Goal: Task Accomplishment & Management: Manage account settings

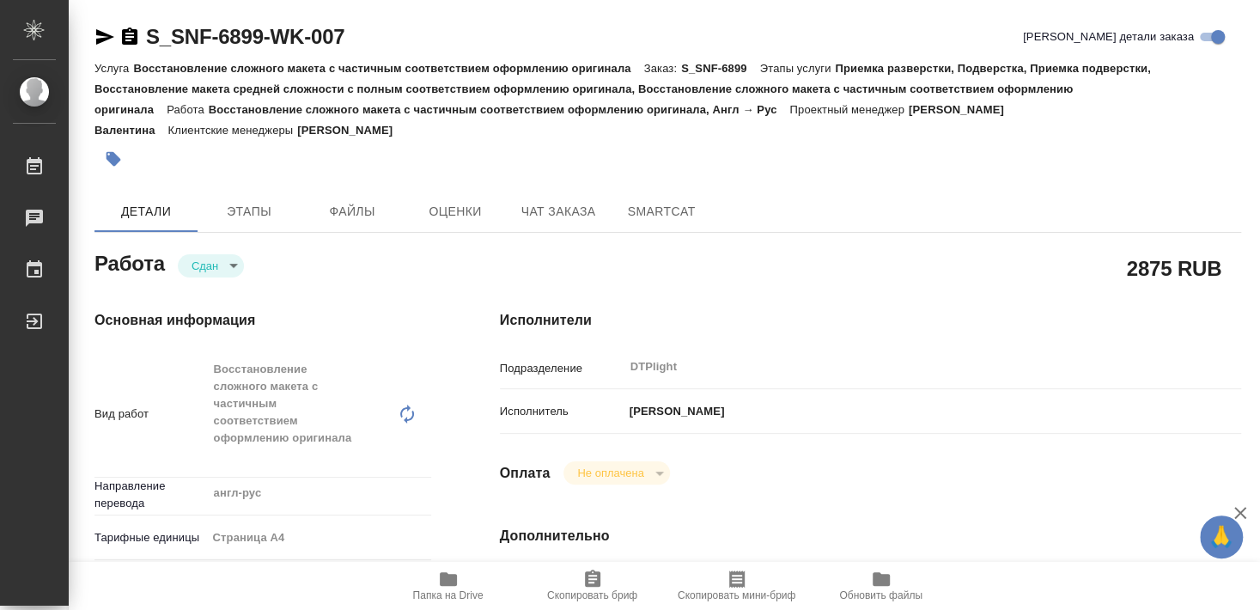
type textarea "x"
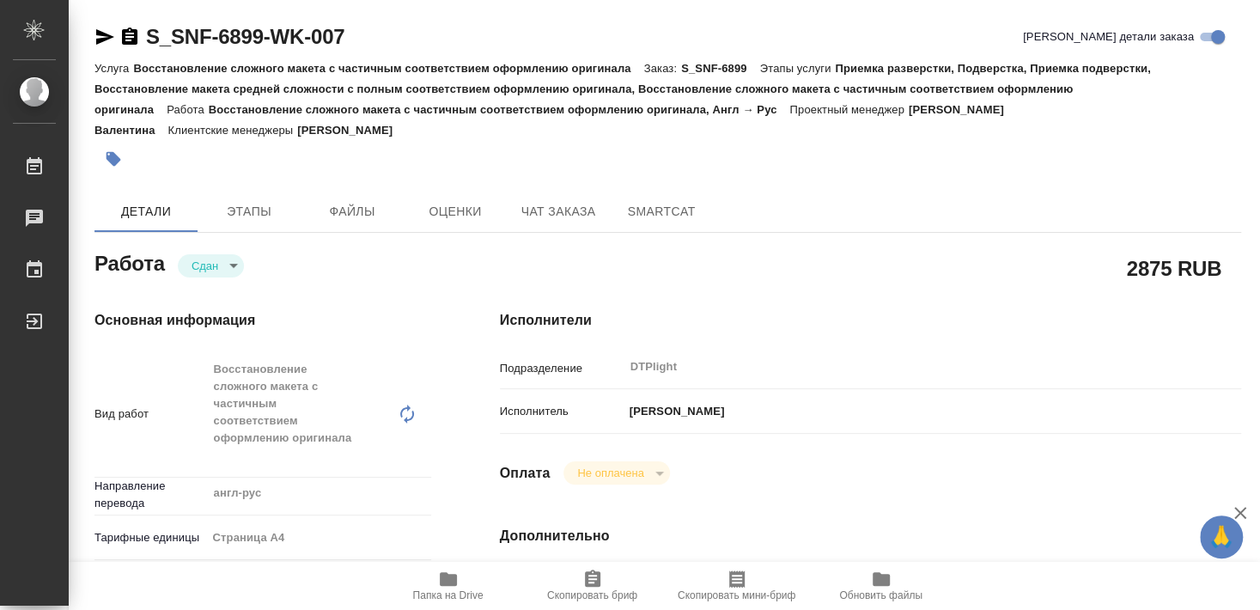
type textarea "x"
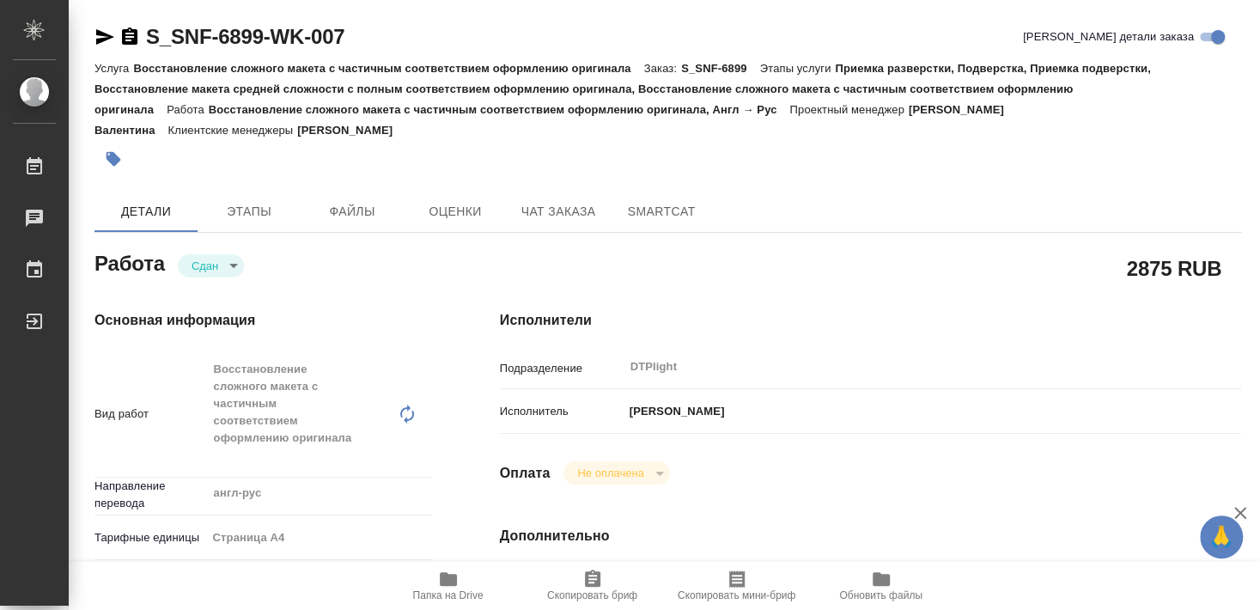
type textarea "x"
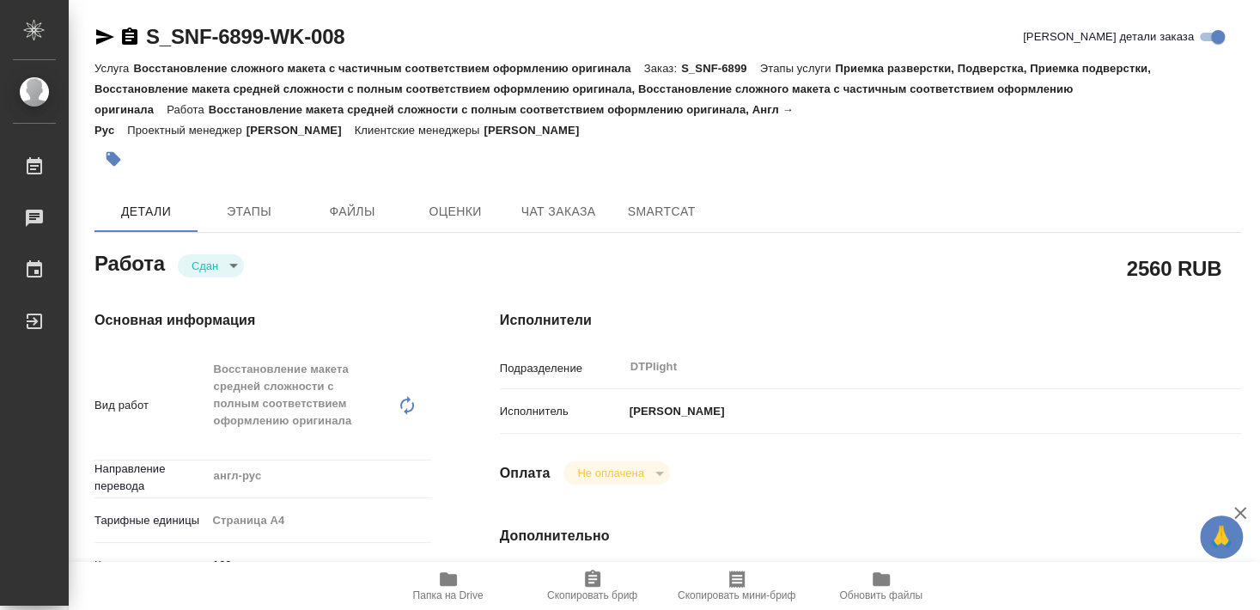
type textarea "x"
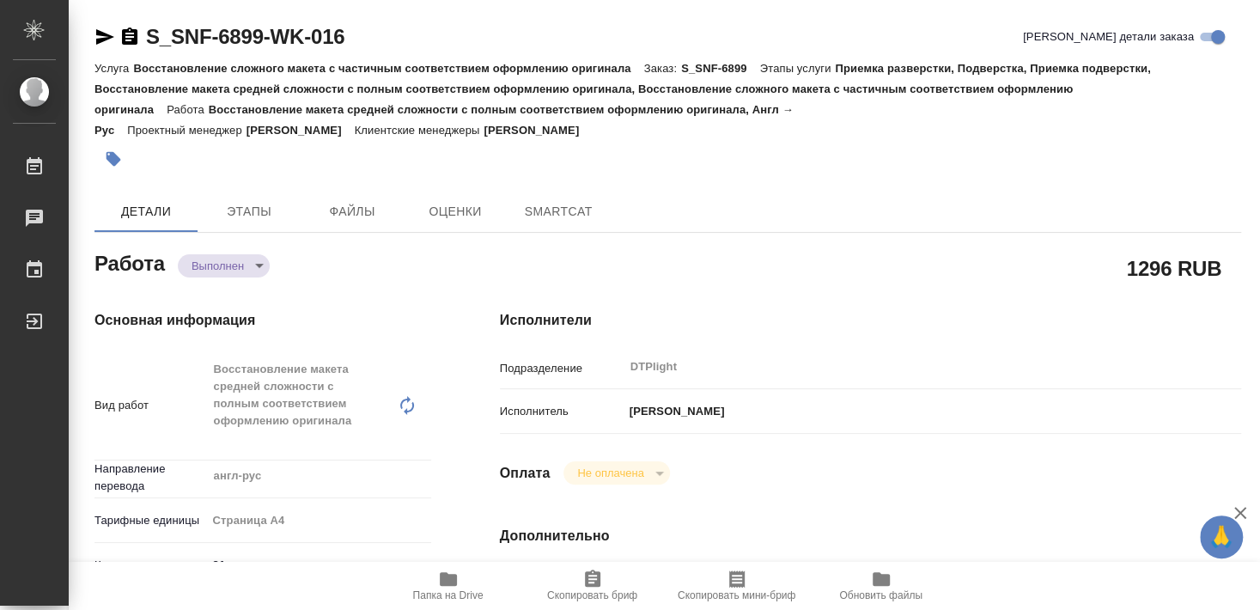
type textarea "x"
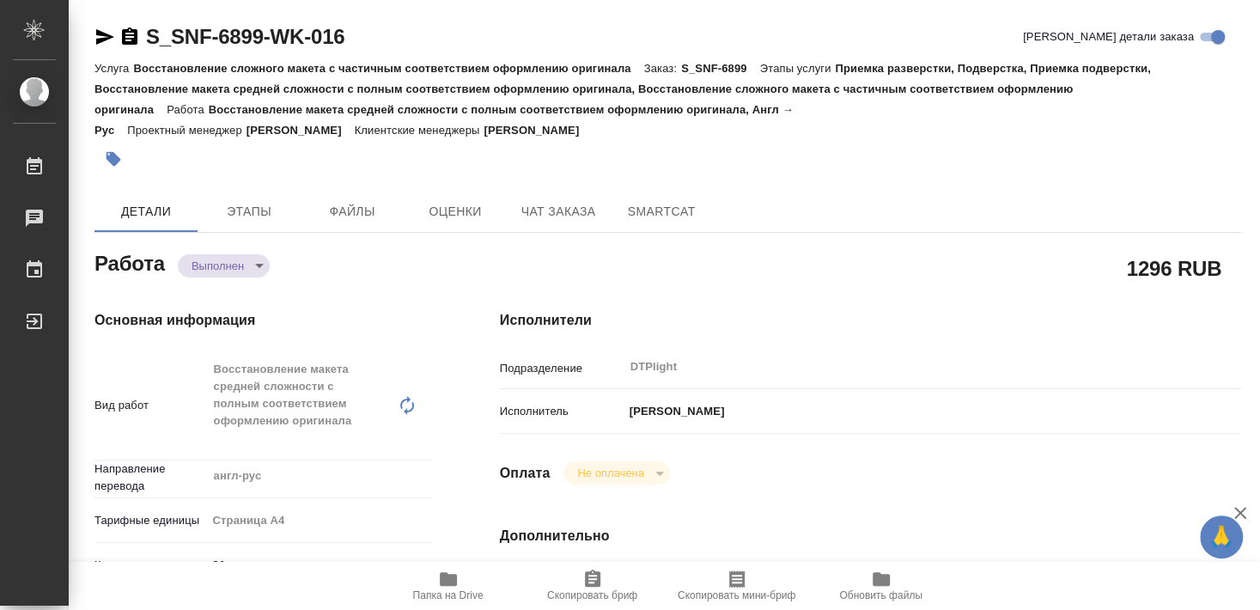
type textarea "x"
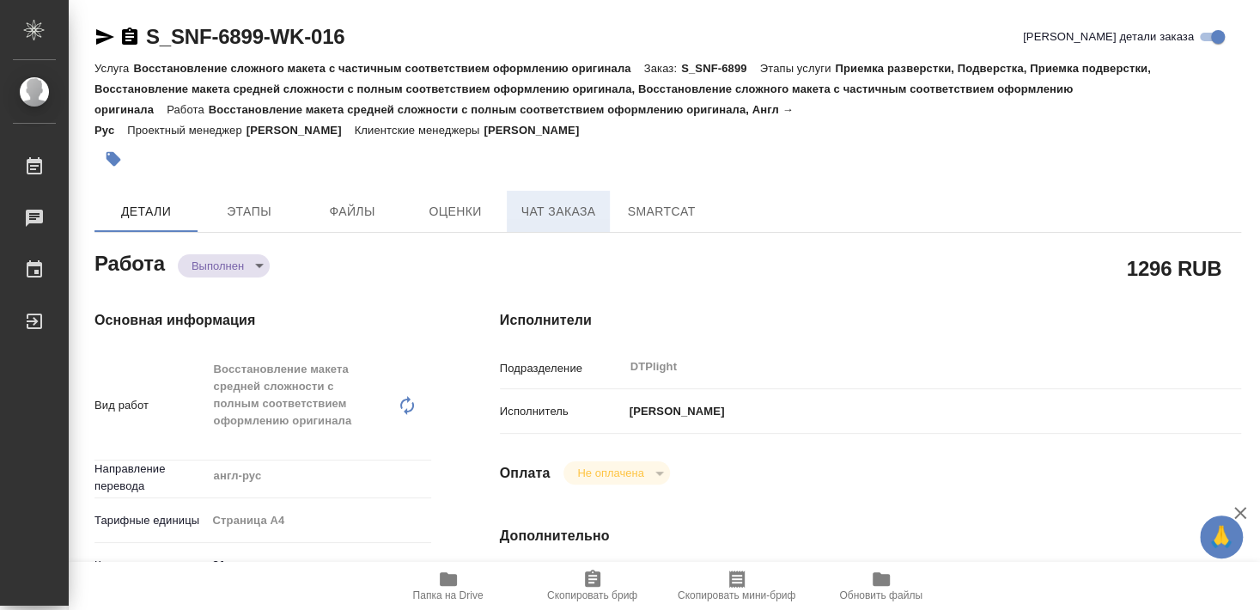
type textarea "x"
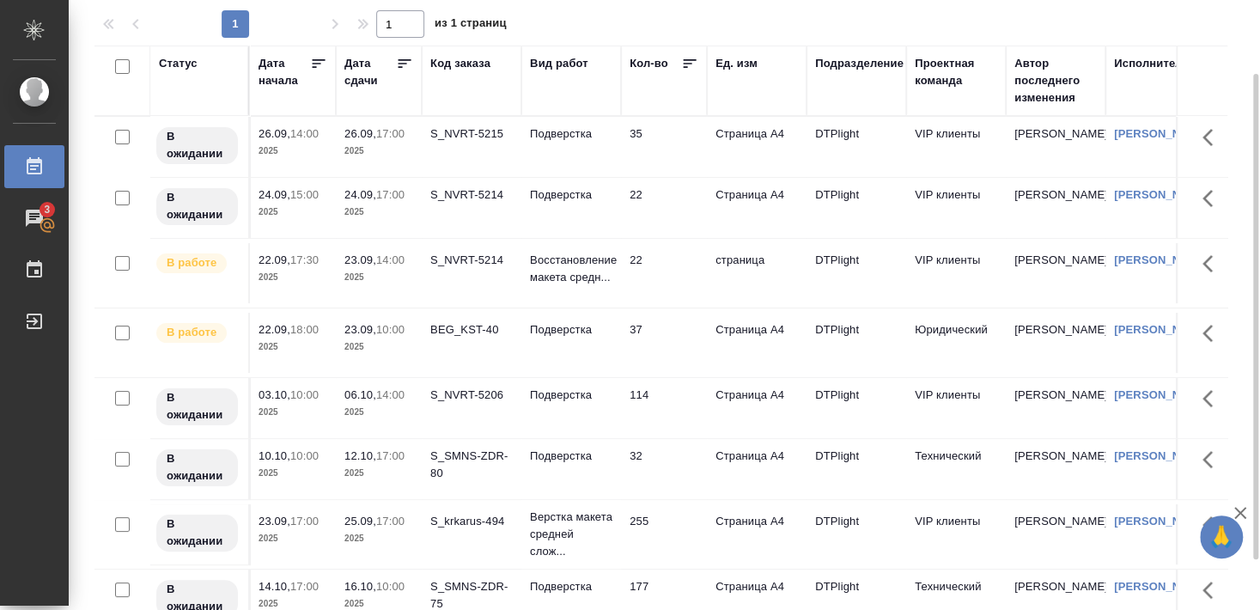
scroll to position [5, 0]
click at [477, 257] on div "S_NVRT-5214" at bounding box center [471, 260] width 82 height 17
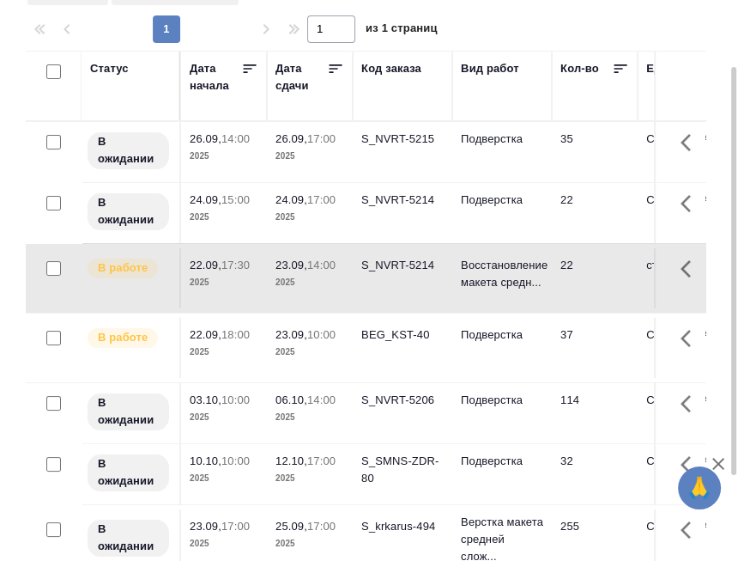
scroll to position [93, 0]
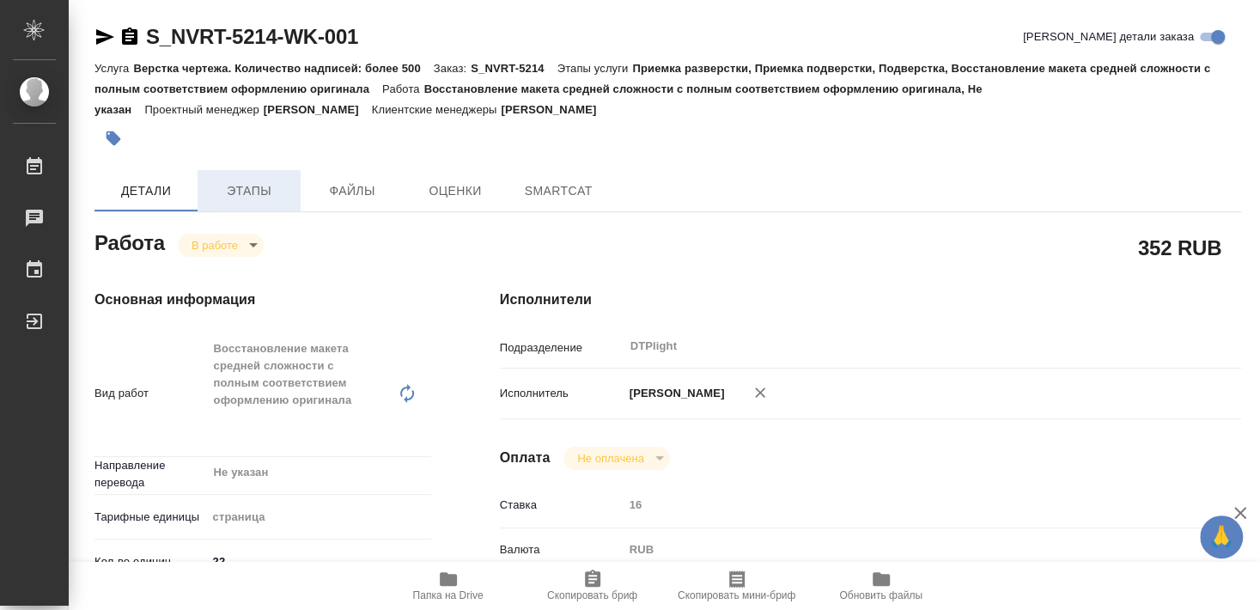
type textarea "x"
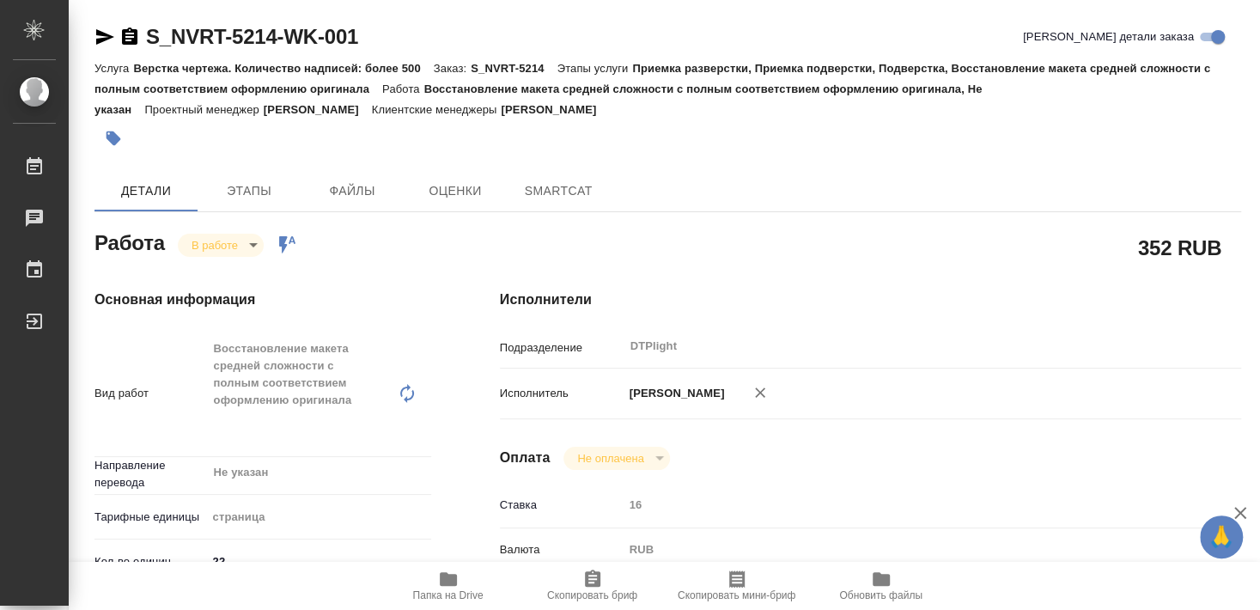
type textarea "x"
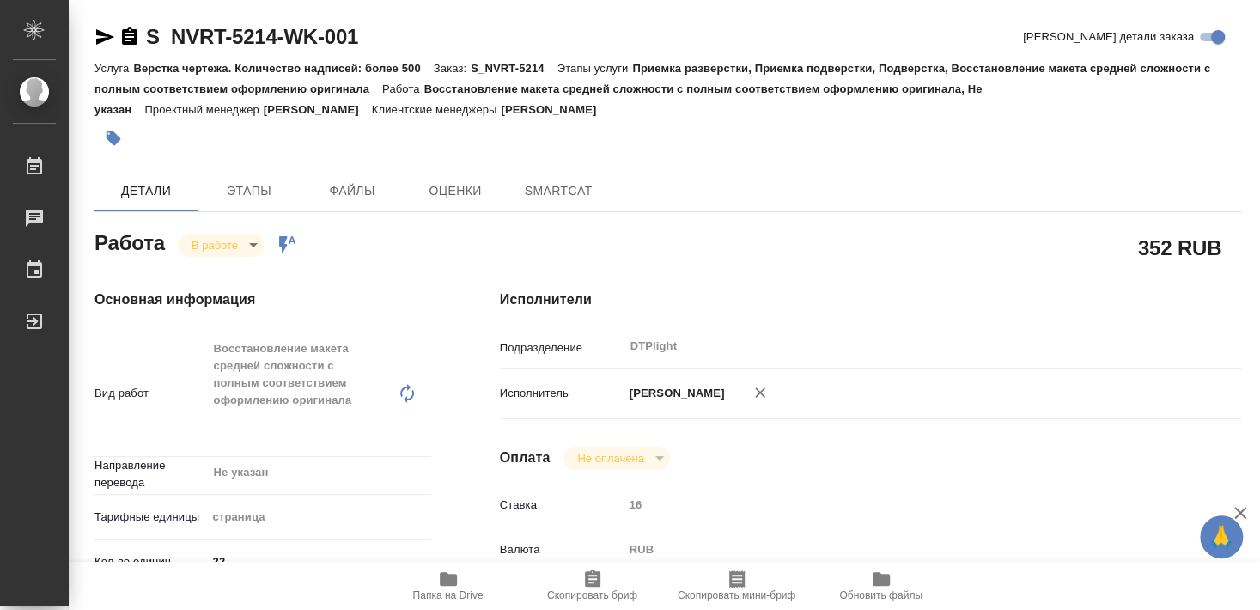
type textarea "x"
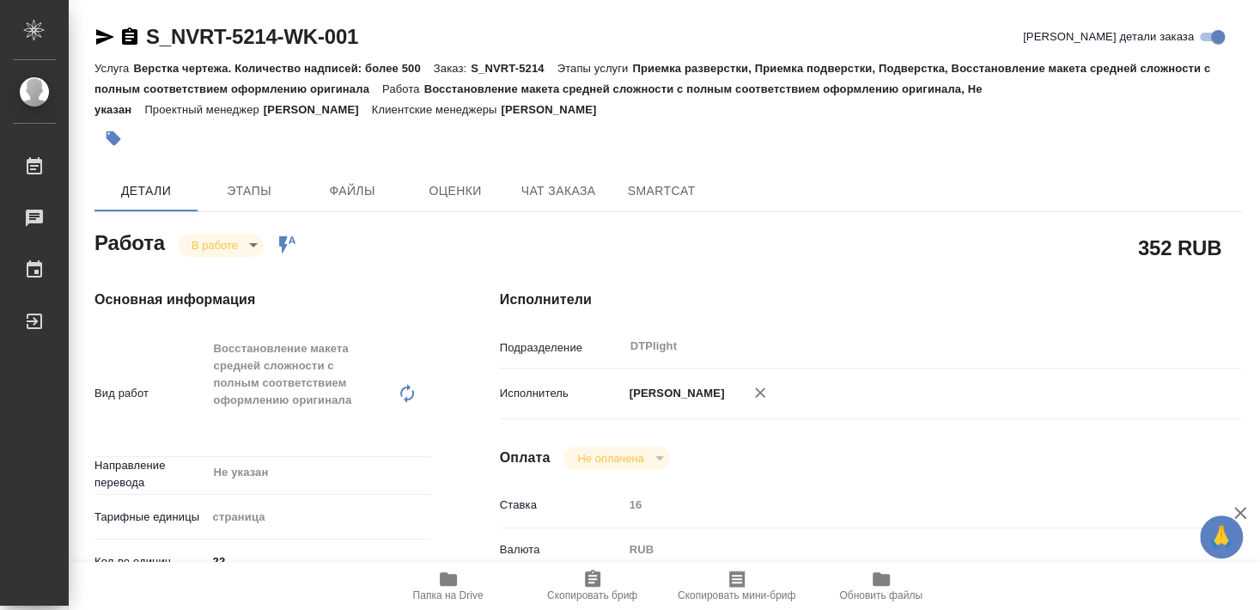
type textarea "x"
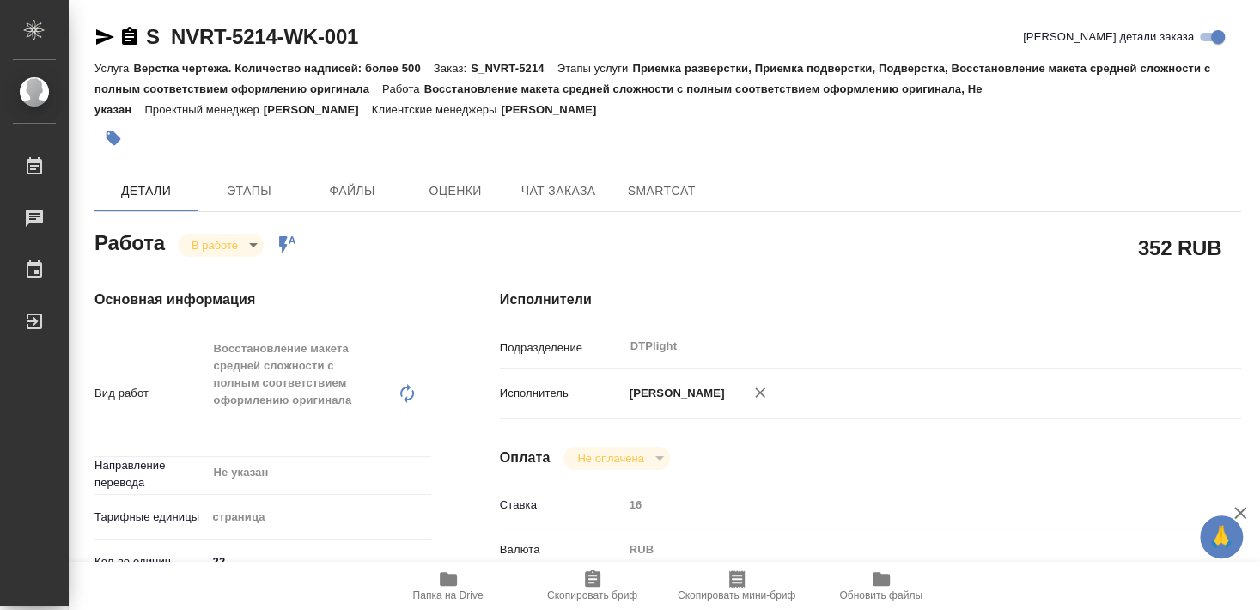
type textarea "x"
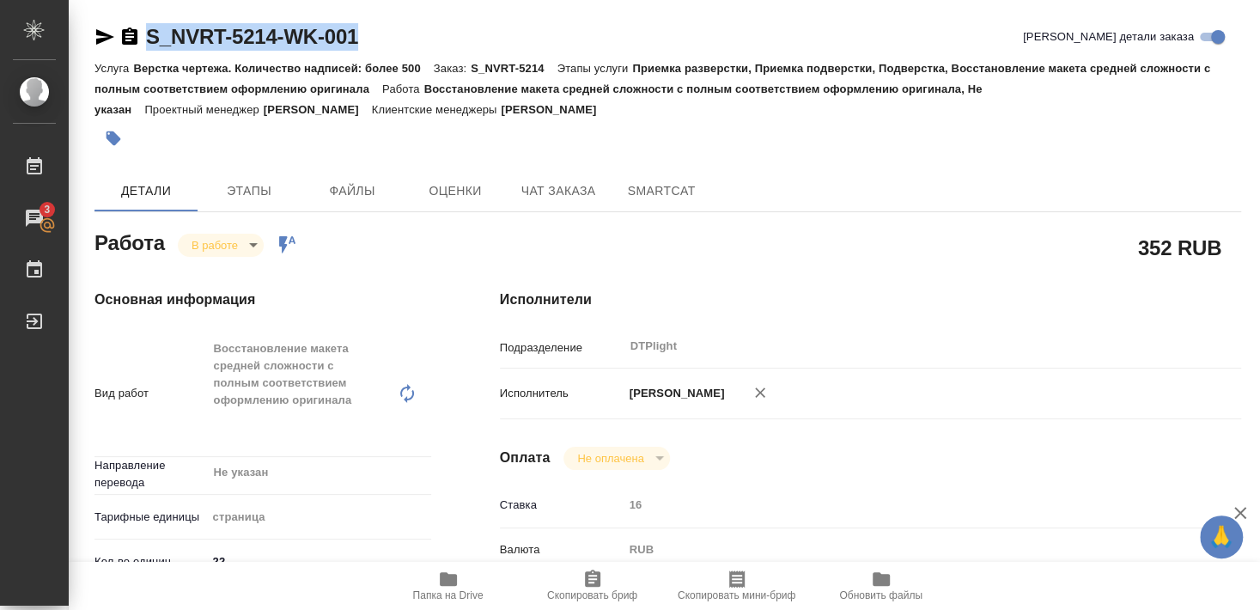
drag, startPoint x: 146, startPoint y: 54, endPoint x: 363, endPoint y: 38, distance: 217.8
click at [363, 38] on div "S_NVRT-5214-WK-001 Кратко детали заказа" at bounding box center [667, 40] width 1146 height 34
copy link "S_NVRT-5214-WK-001"
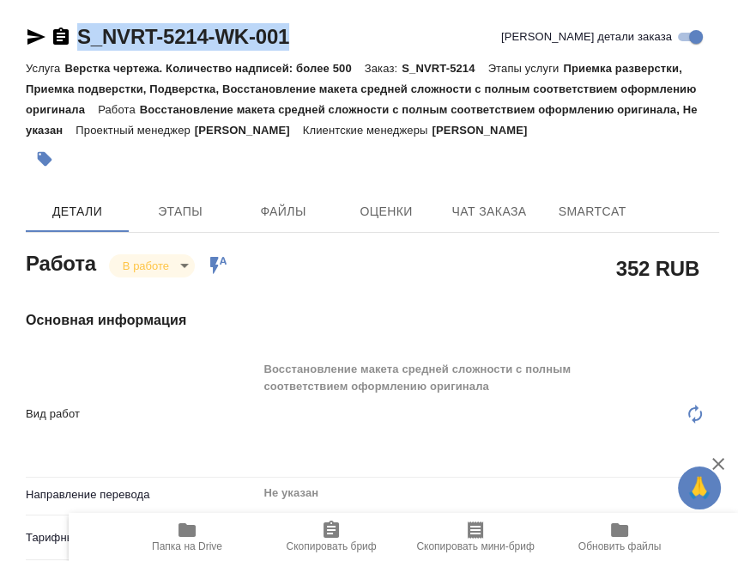
type textarea "x"
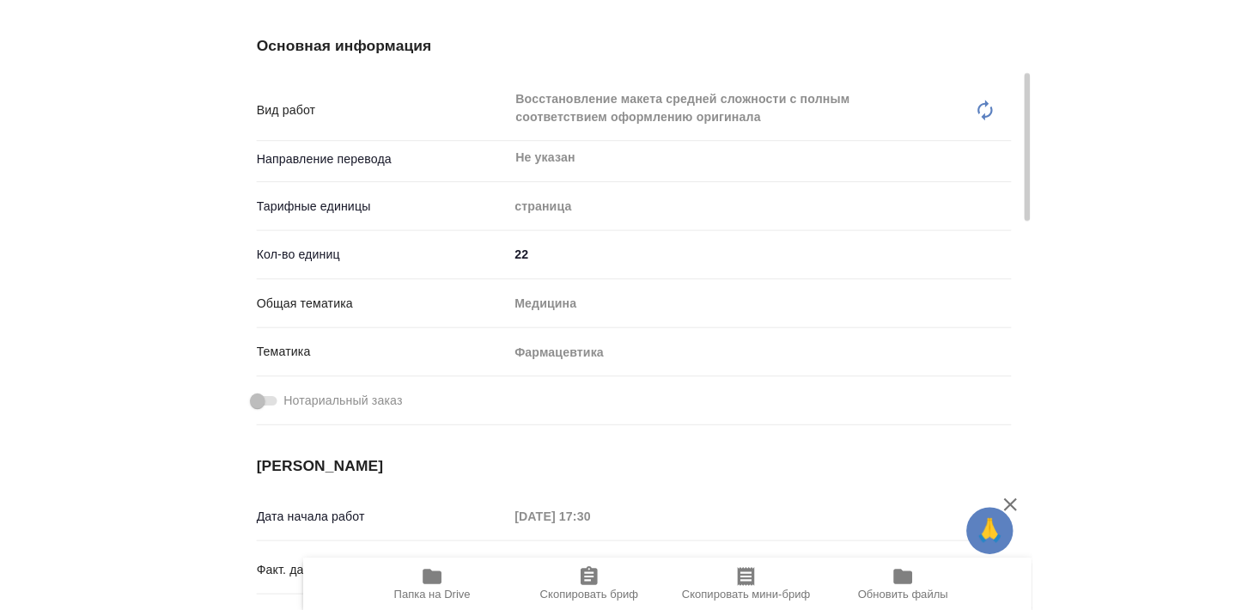
scroll to position [371, 0]
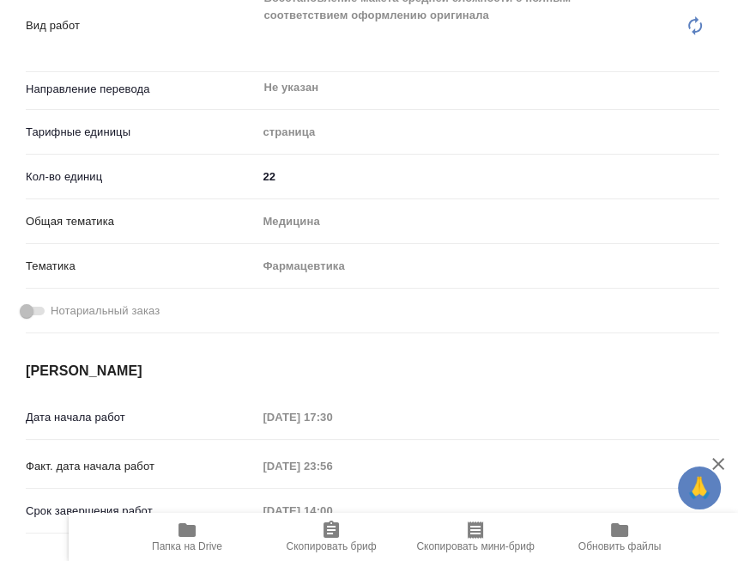
type textarea "x"
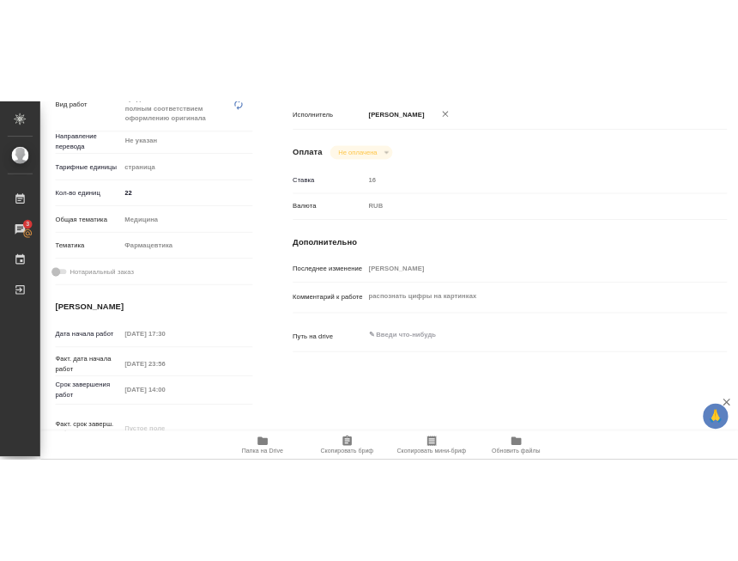
scroll to position [440, 0]
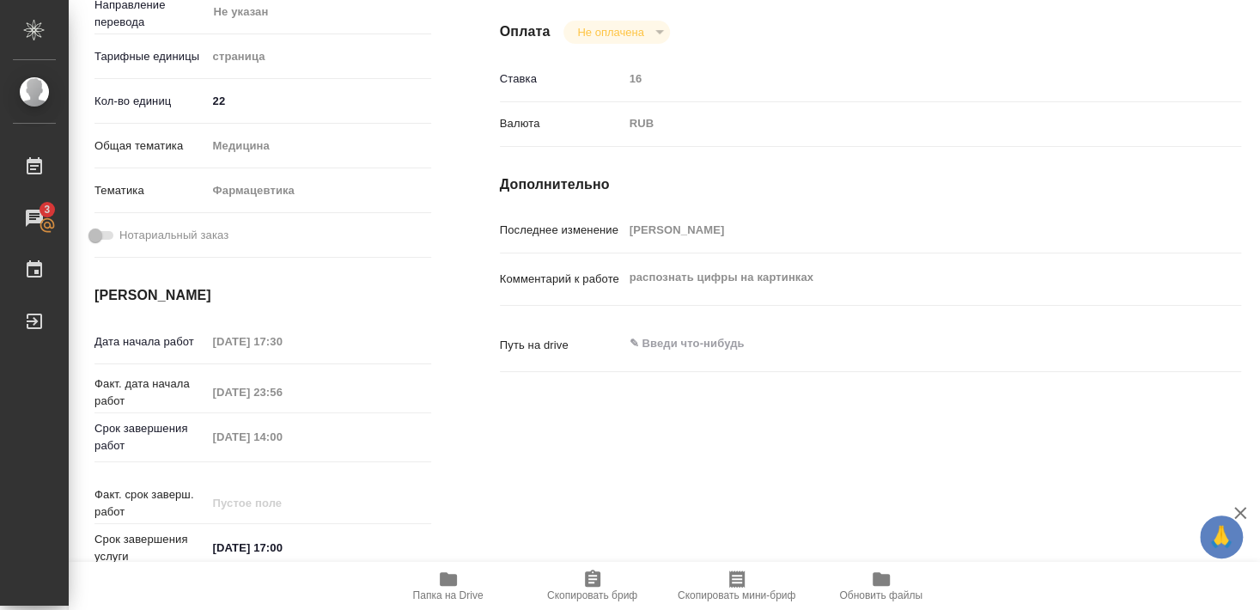
type textarea "x"
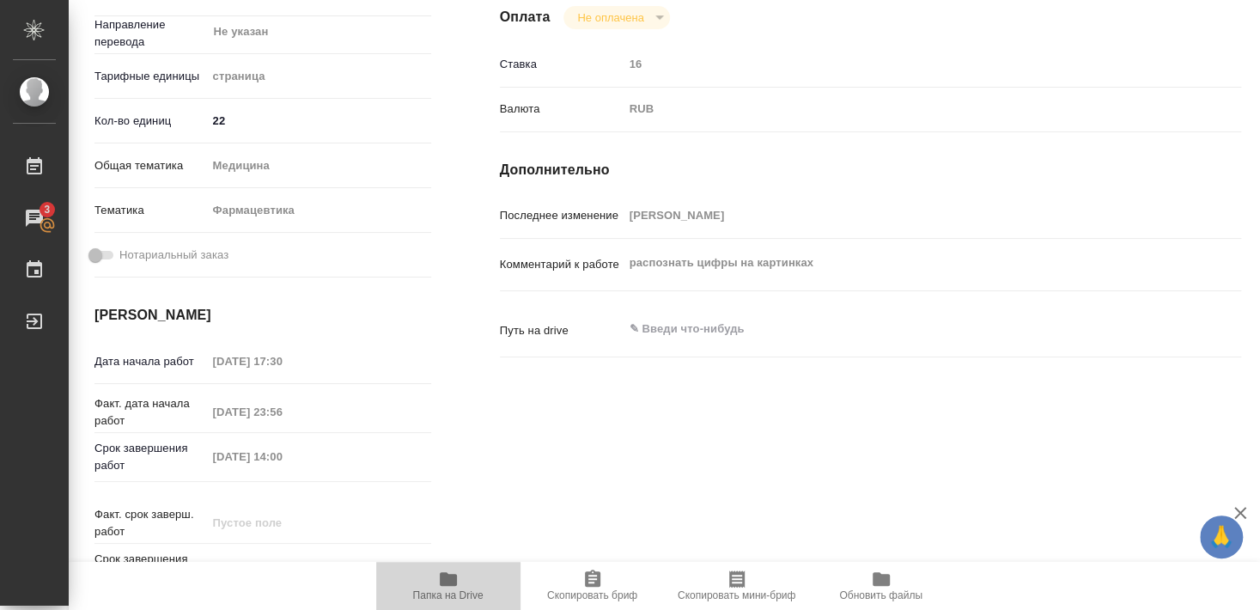
click at [454, 591] on span "Папка на Drive" at bounding box center [448, 595] width 70 height 12
click at [458, 591] on span "Папка на Drive" at bounding box center [448, 595] width 70 height 12
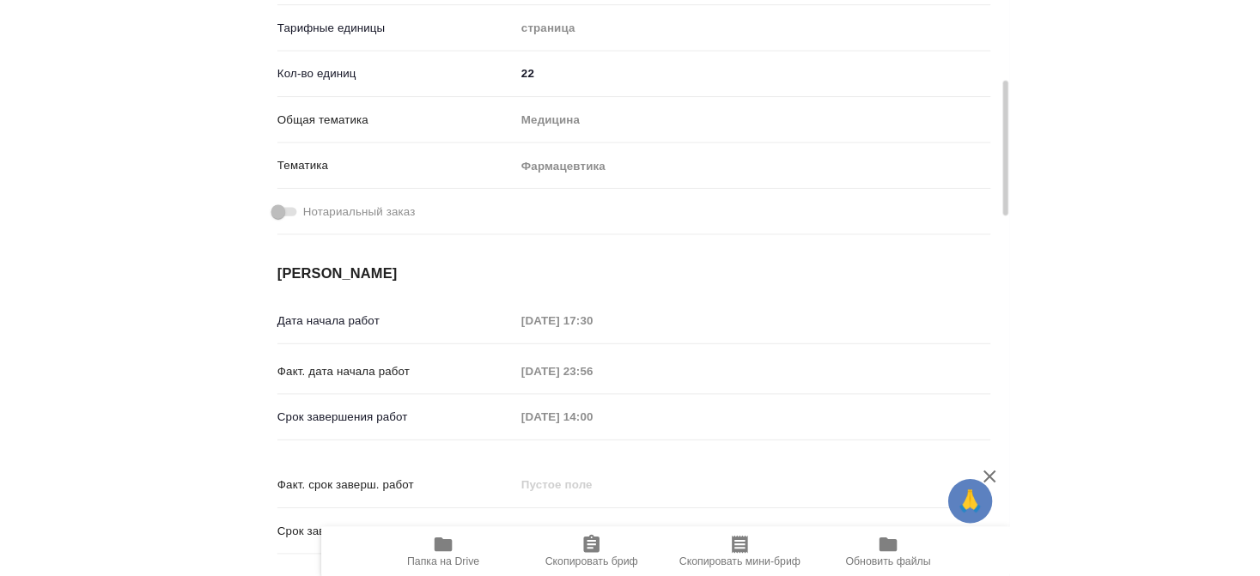
scroll to position [420, 0]
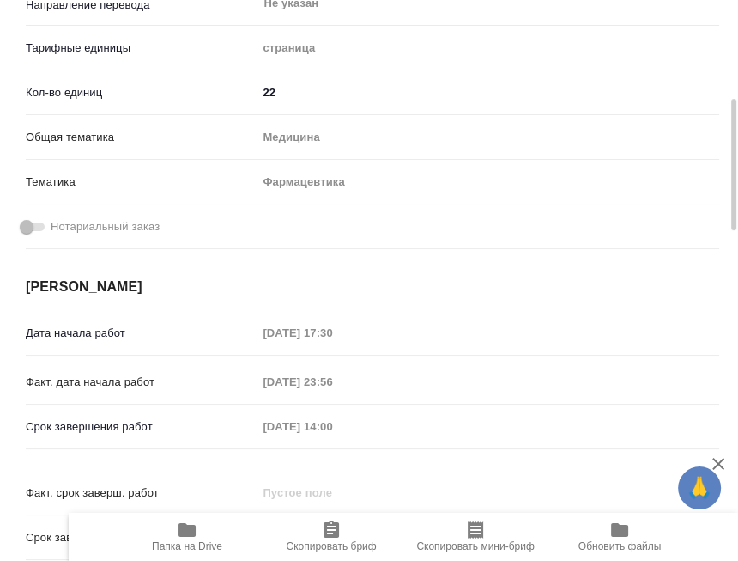
type textarea "x"
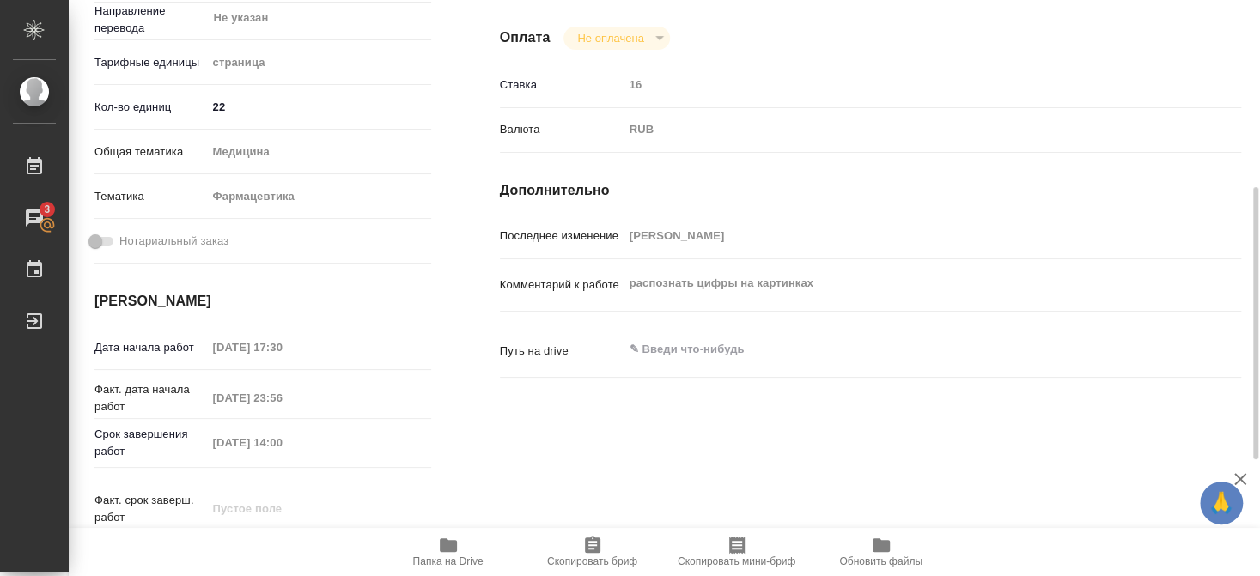
scroll to position [455, 0]
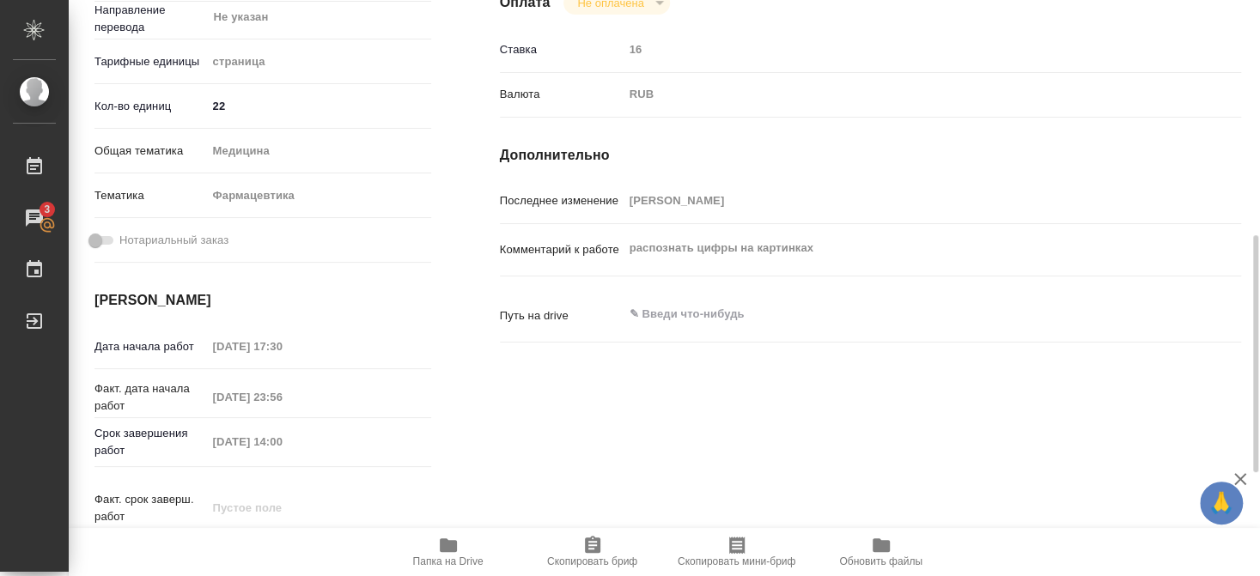
type textarea "x"
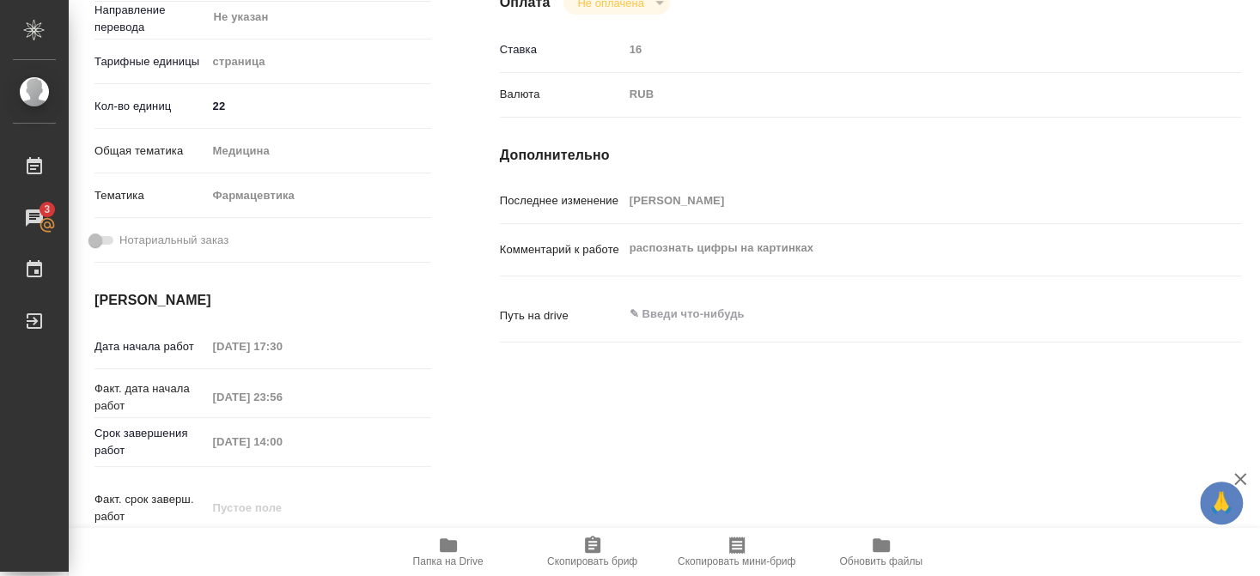
type textarea "x"
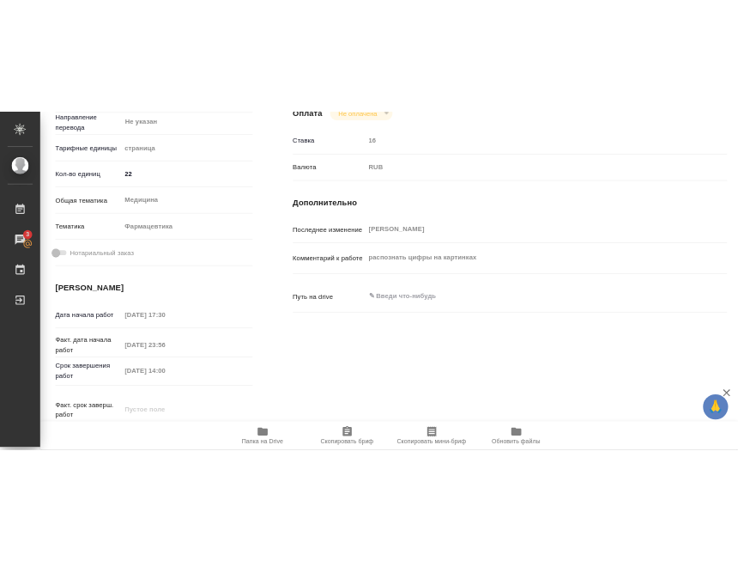
scroll to position [489, 0]
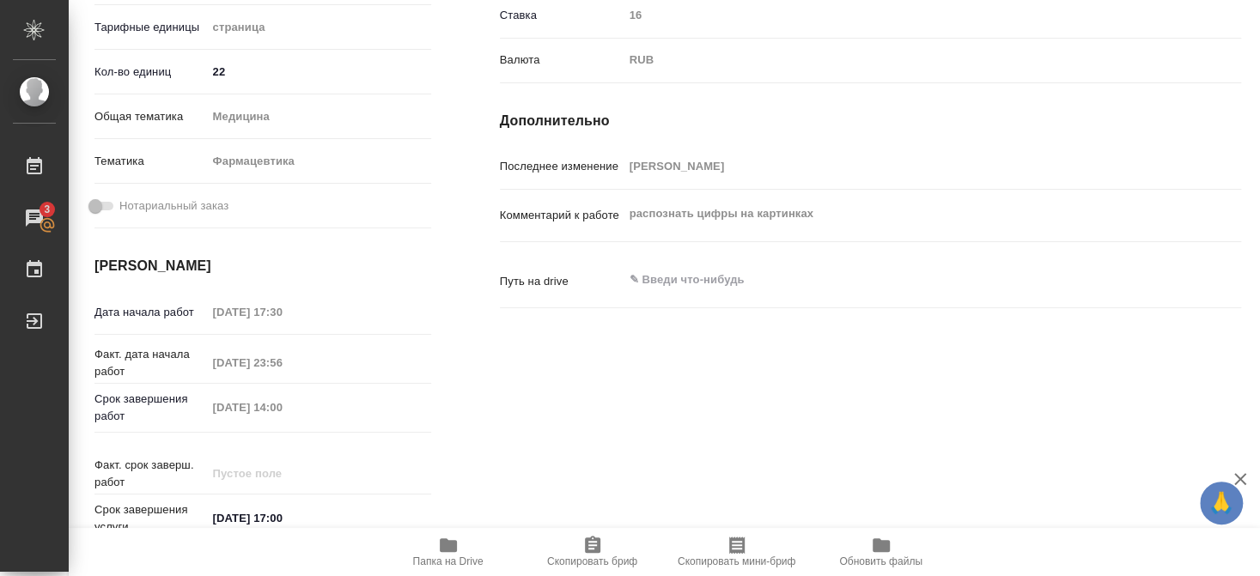
type textarea "x"
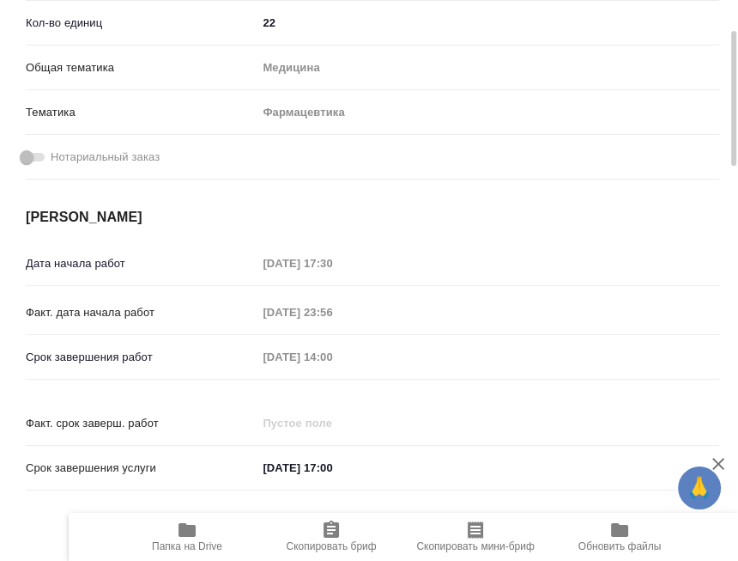
type textarea "x"
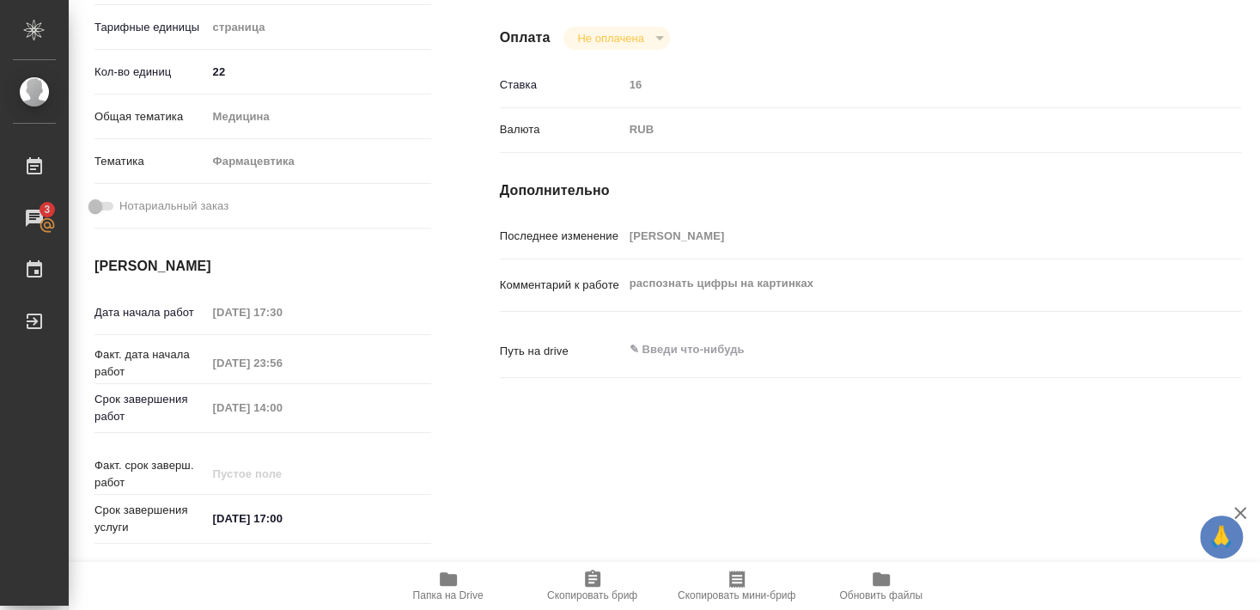
scroll to position [434, 0]
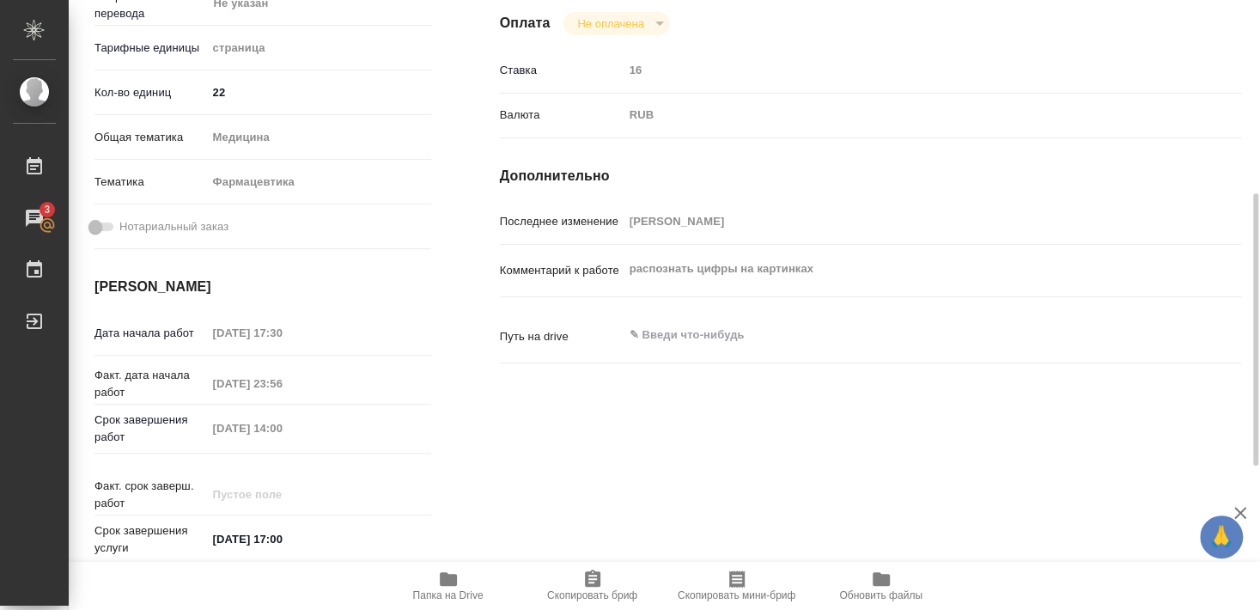
type textarea "x"
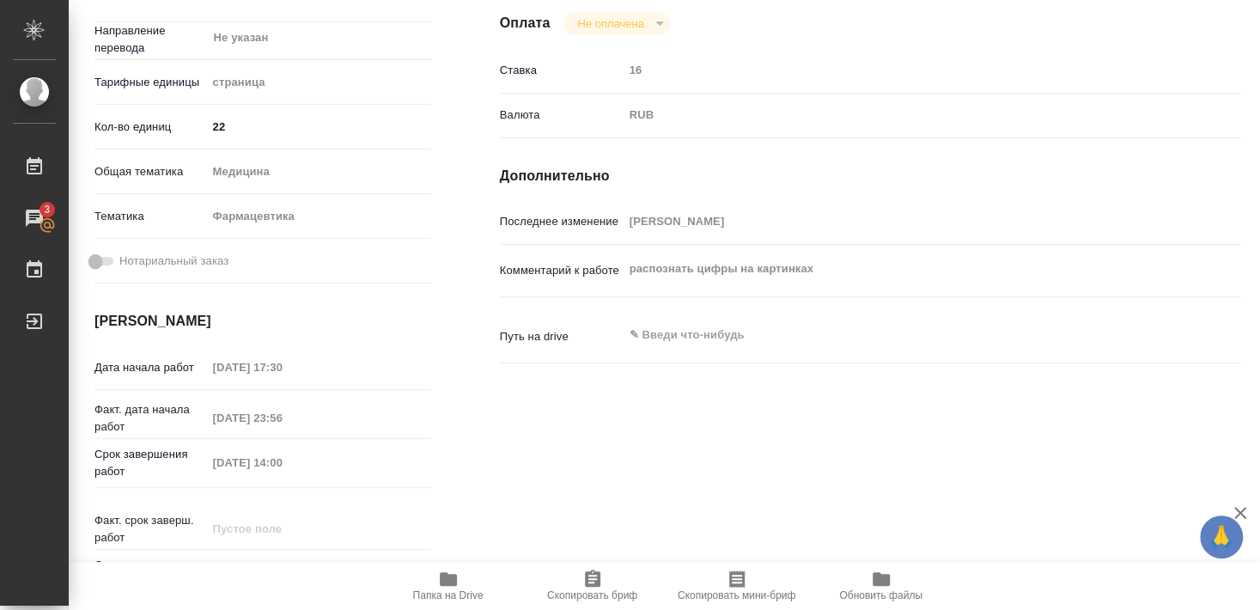
type textarea "x"
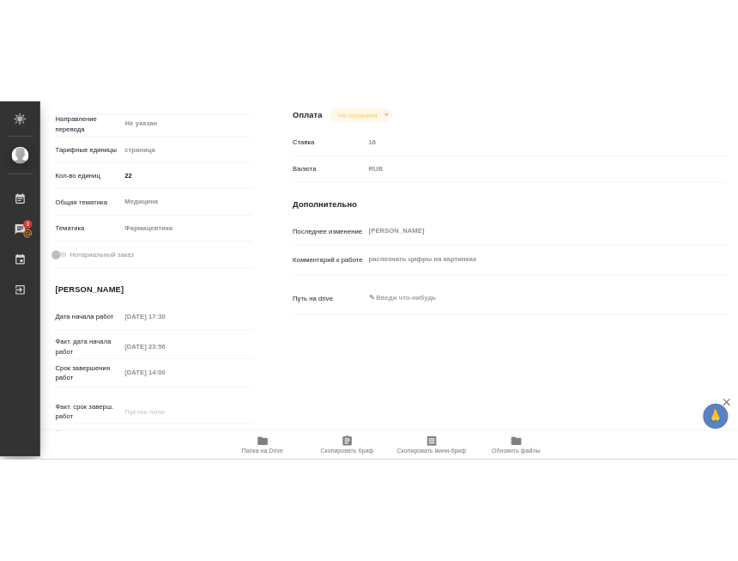
scroll to position [469, 0]
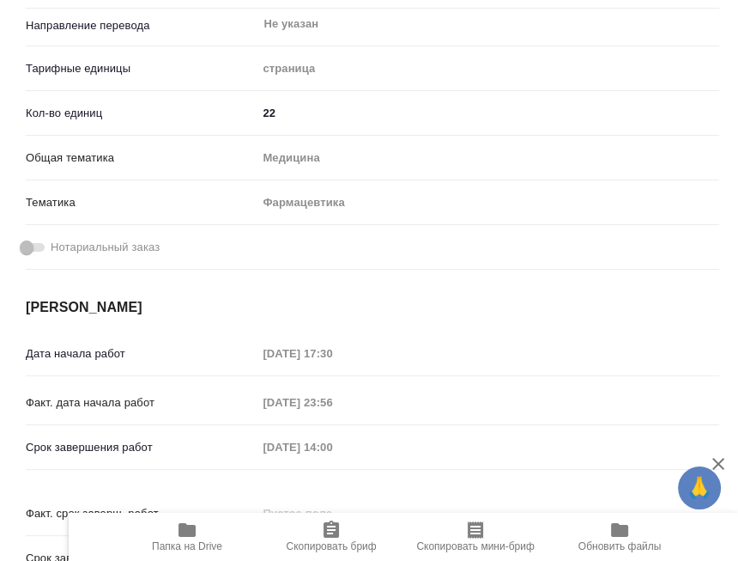
type textarea "x"
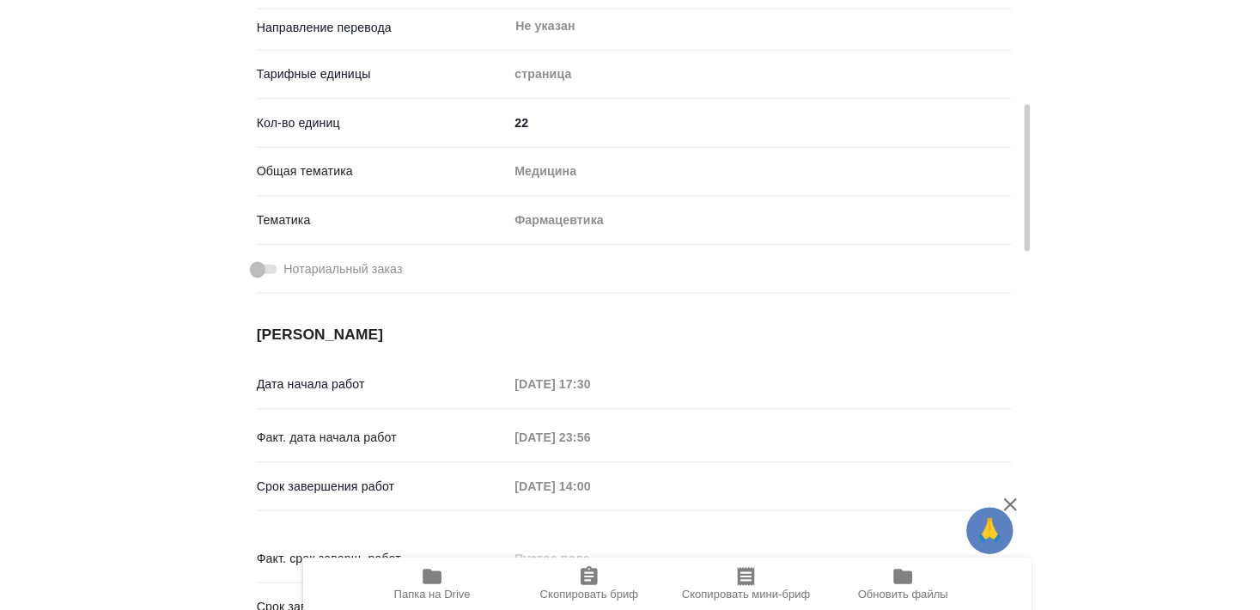
scroll to position [379, 0]
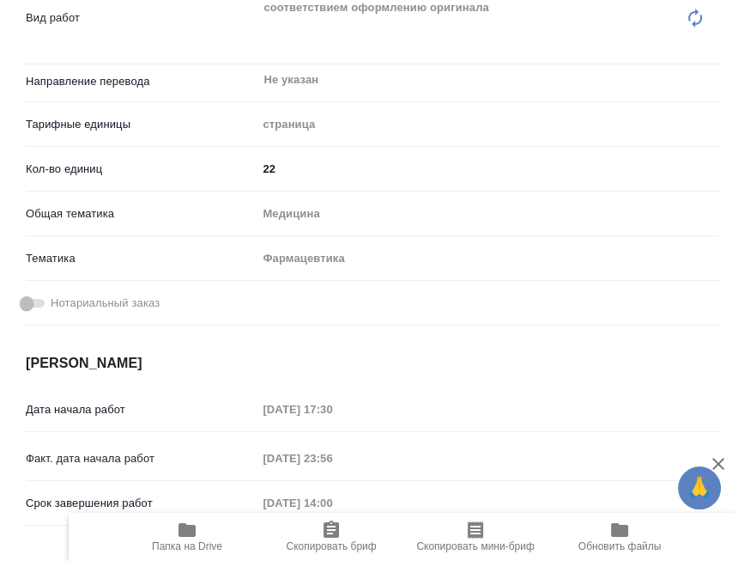
type textarea "x"
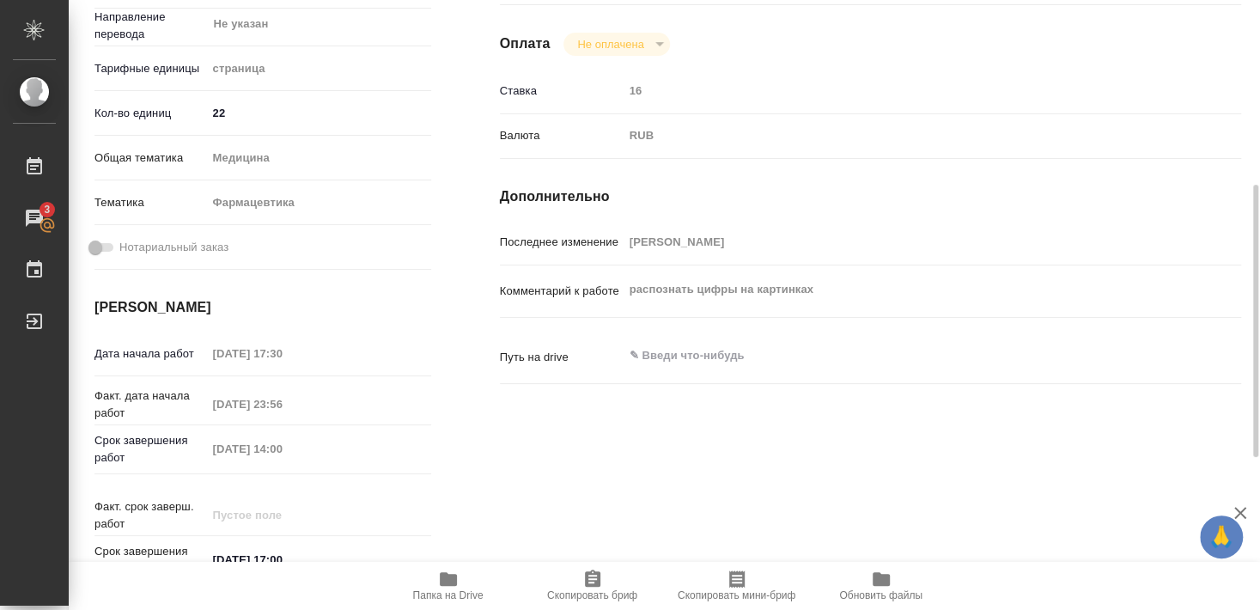
type textarea "x"
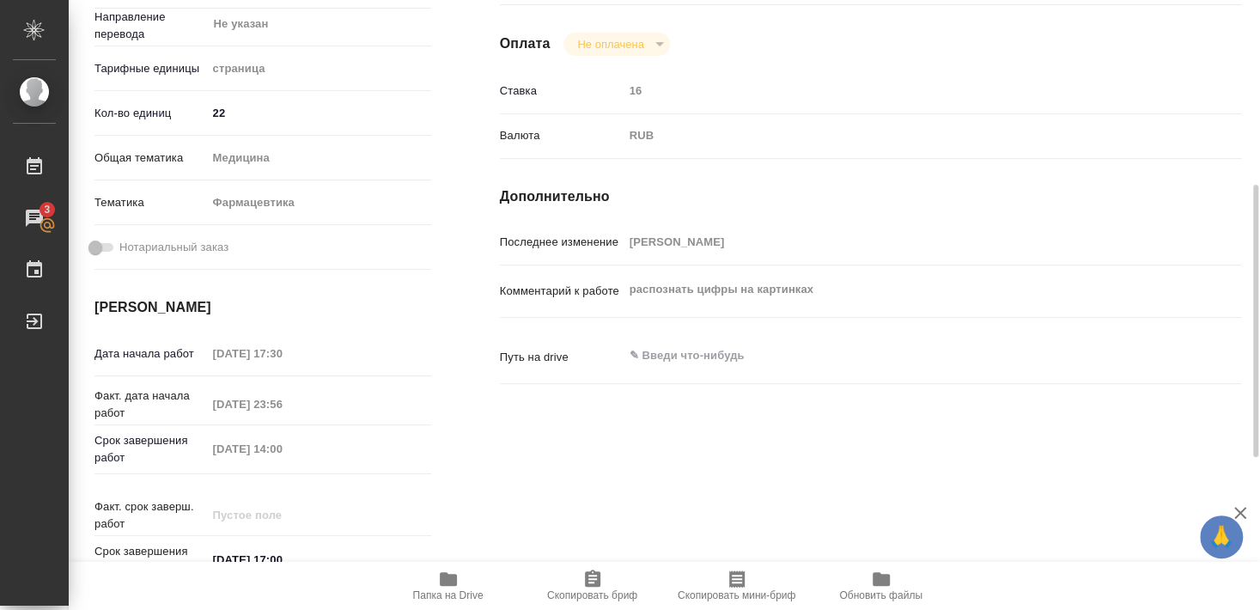
scroll to position [431, 0]
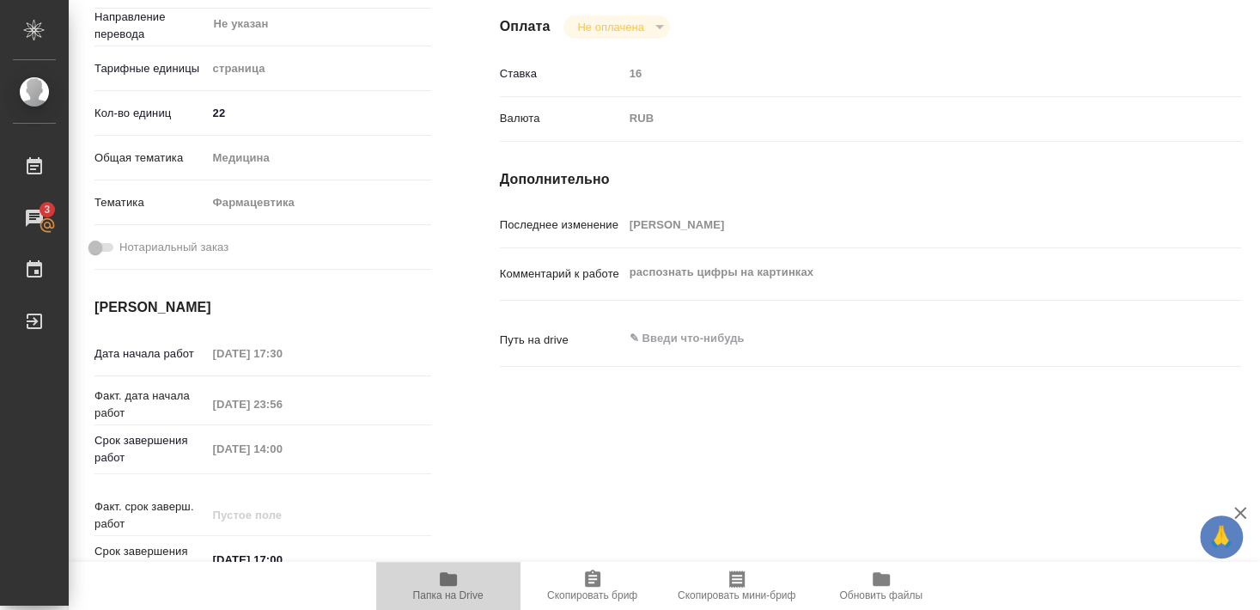
click at [443, 584] on icon "button" at bounding box center [448, 579] width 17 height 14
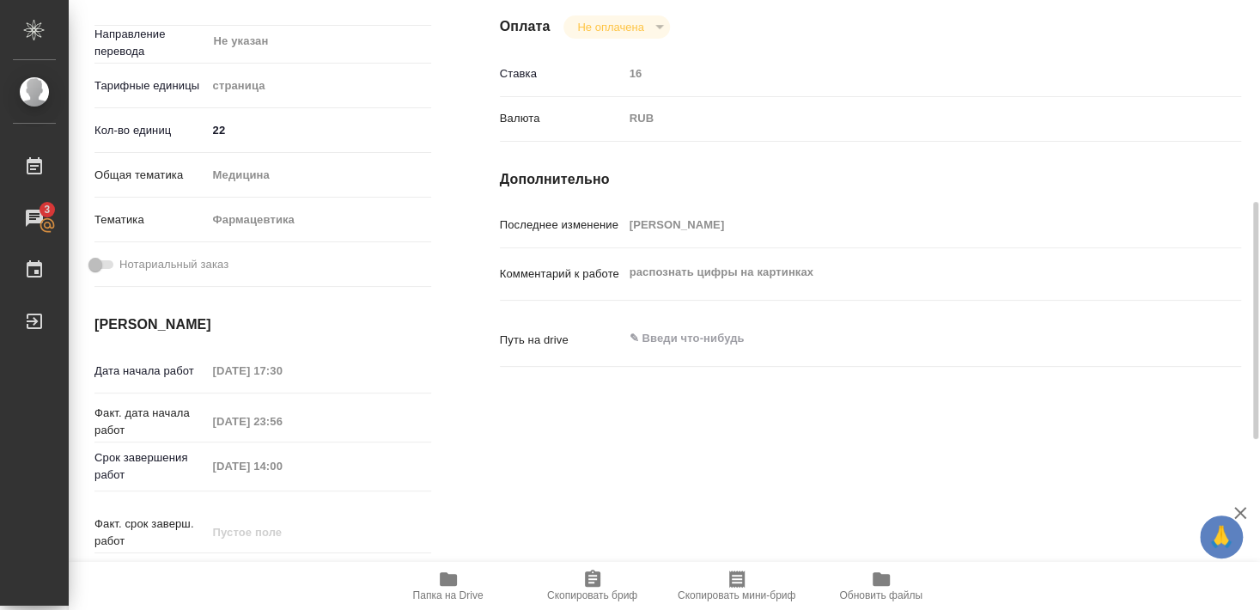
type textarea "x"
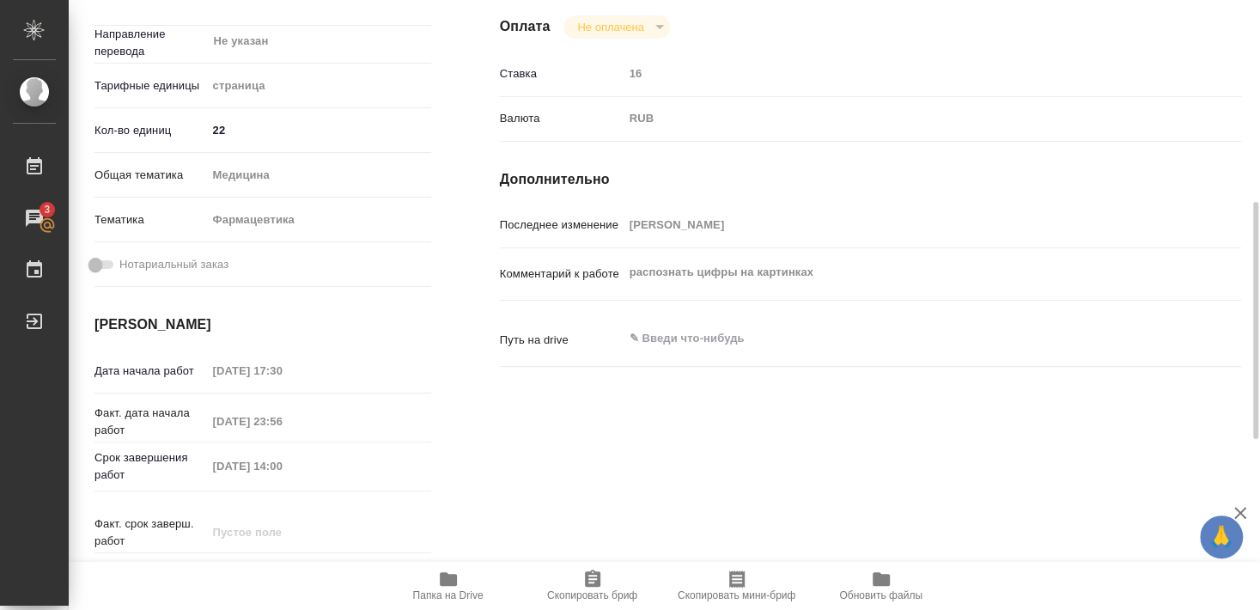
type textarea "x"
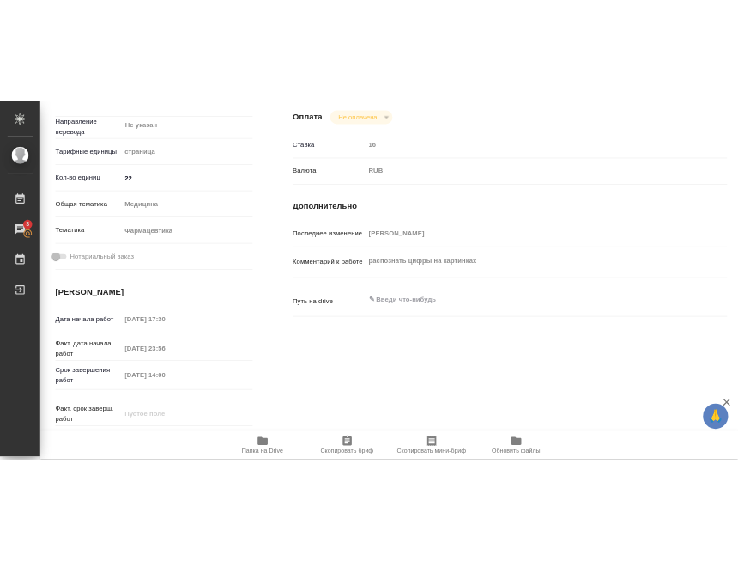
scroll to position [448, 0]
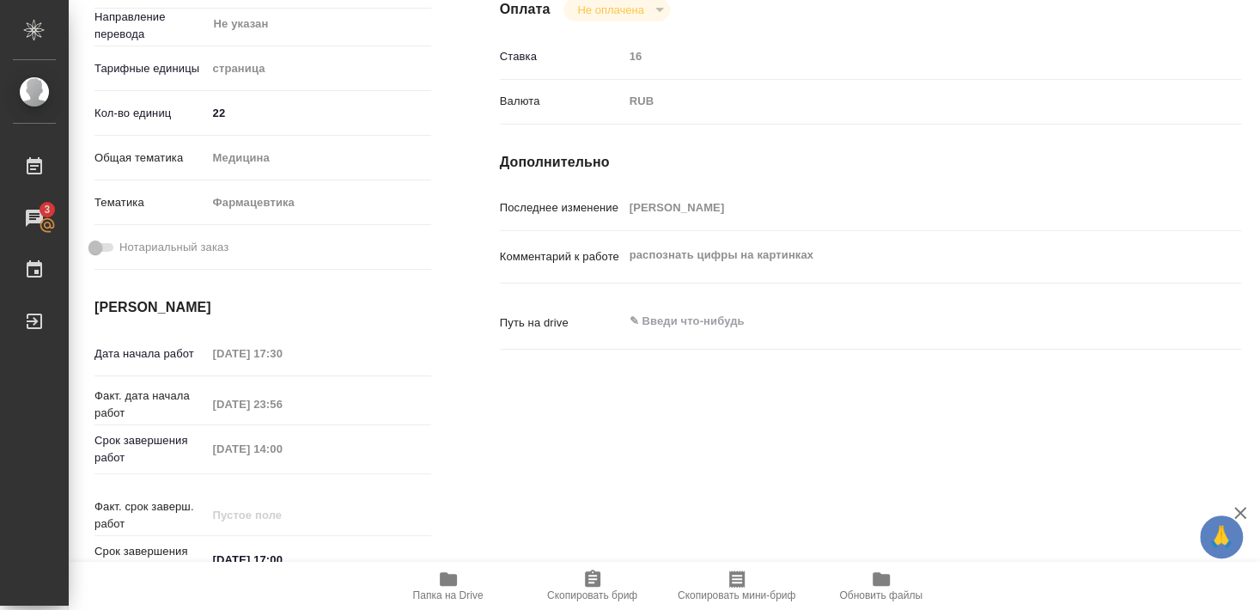
type textarea "x"
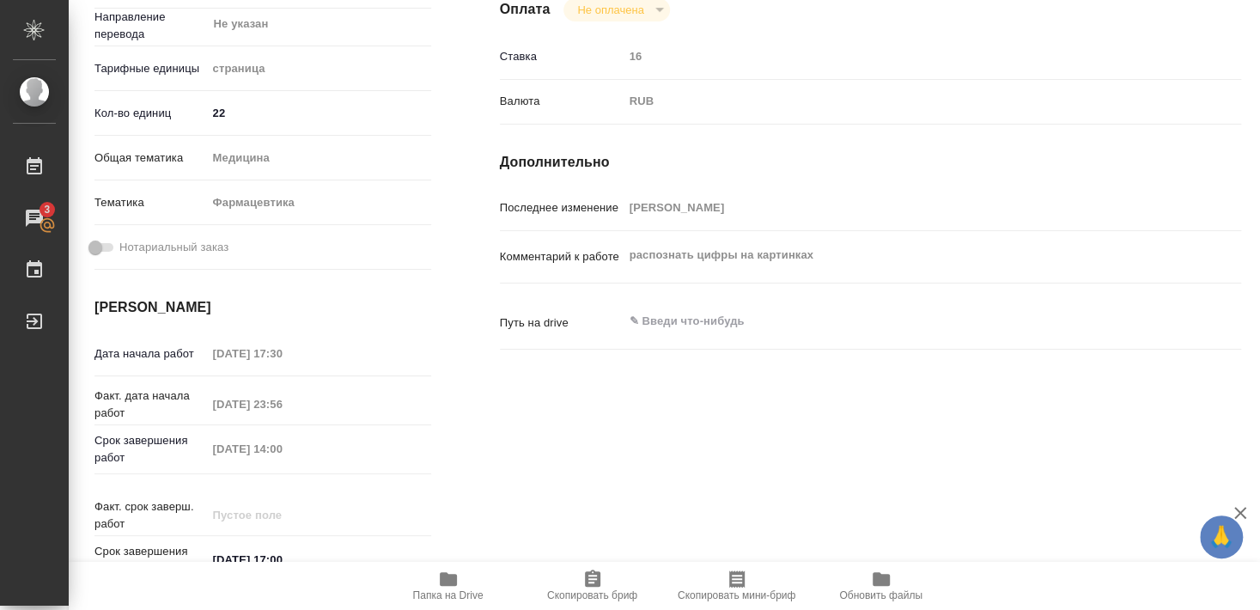
type textarea "x"
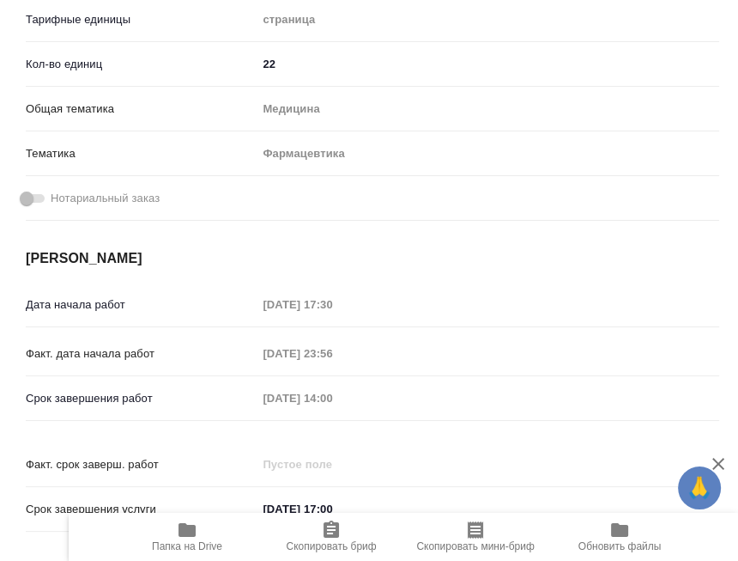
type textarea "x"
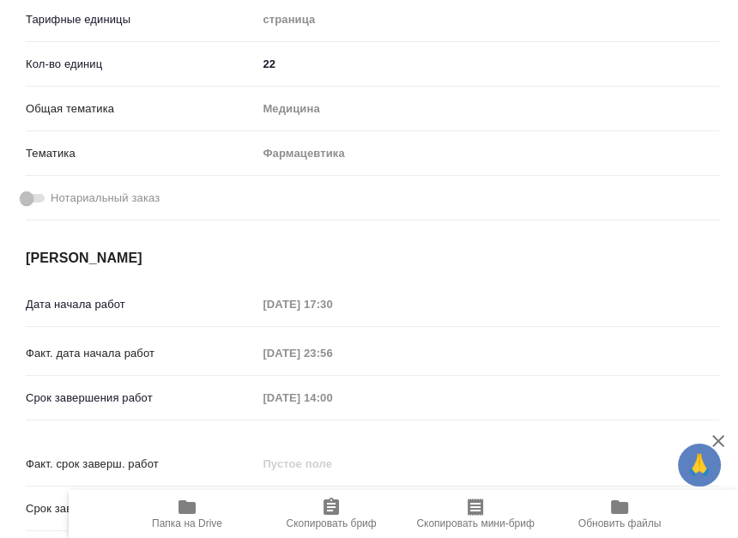
type textarea "x"
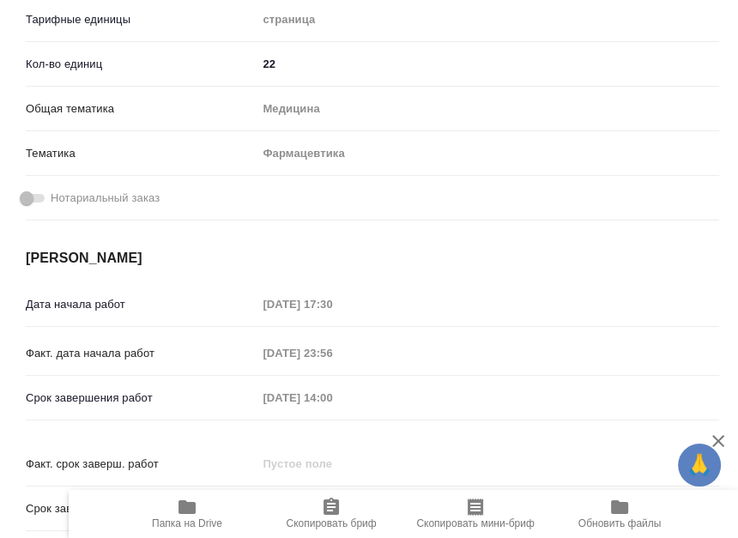
type textarea "x"
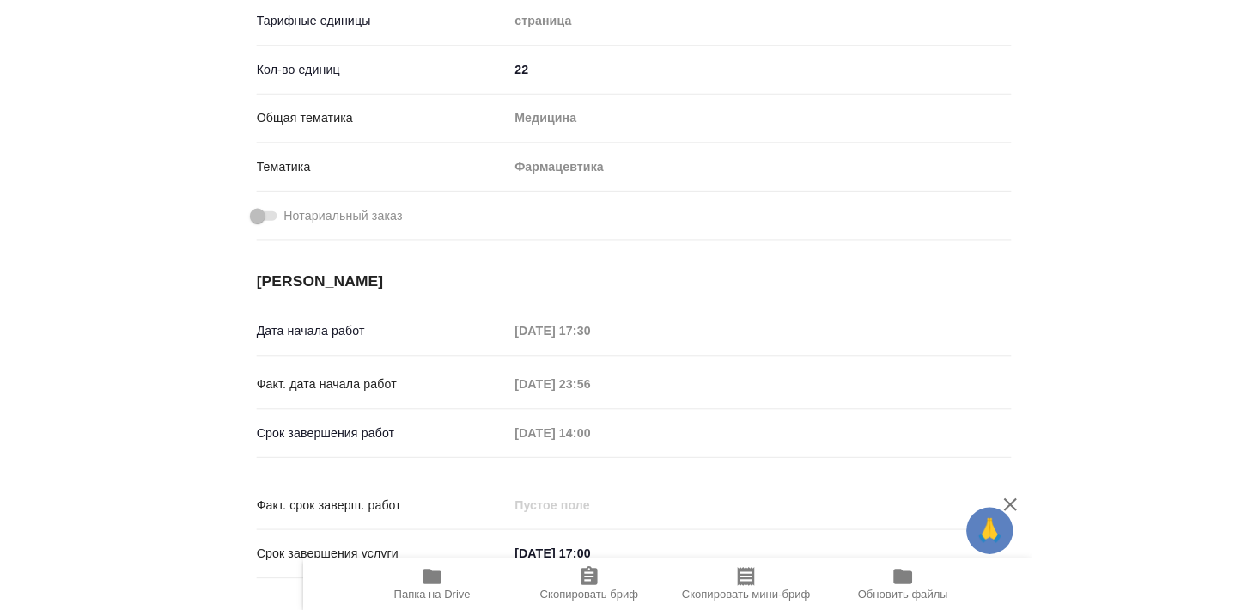
scroll to position [428, 0]
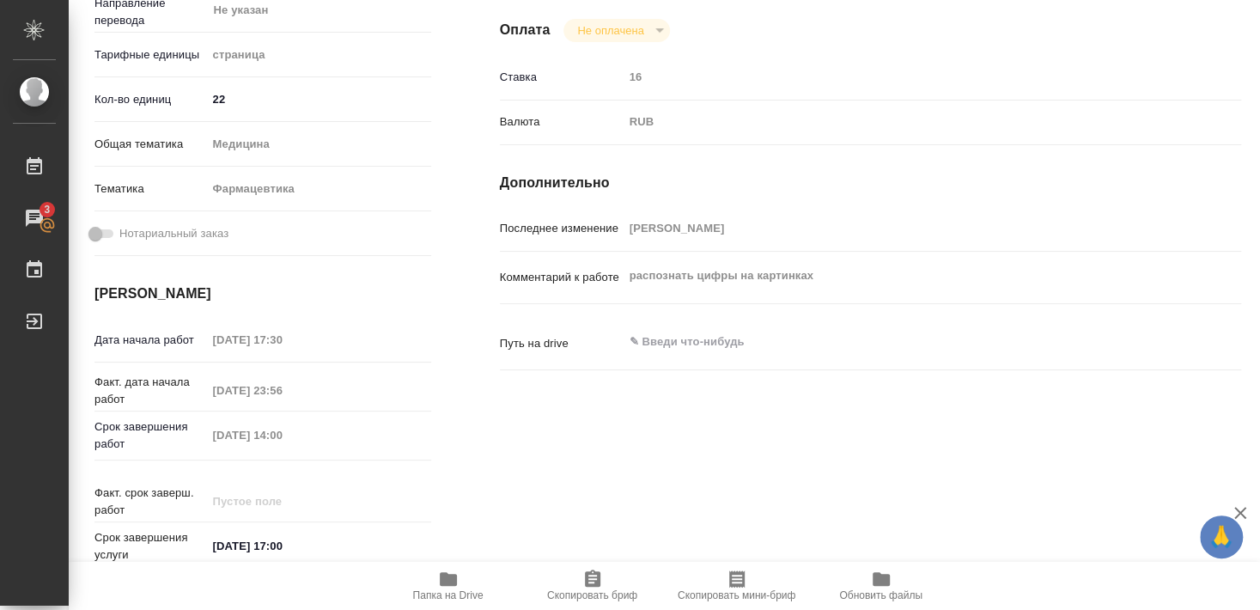
type textarea "x"
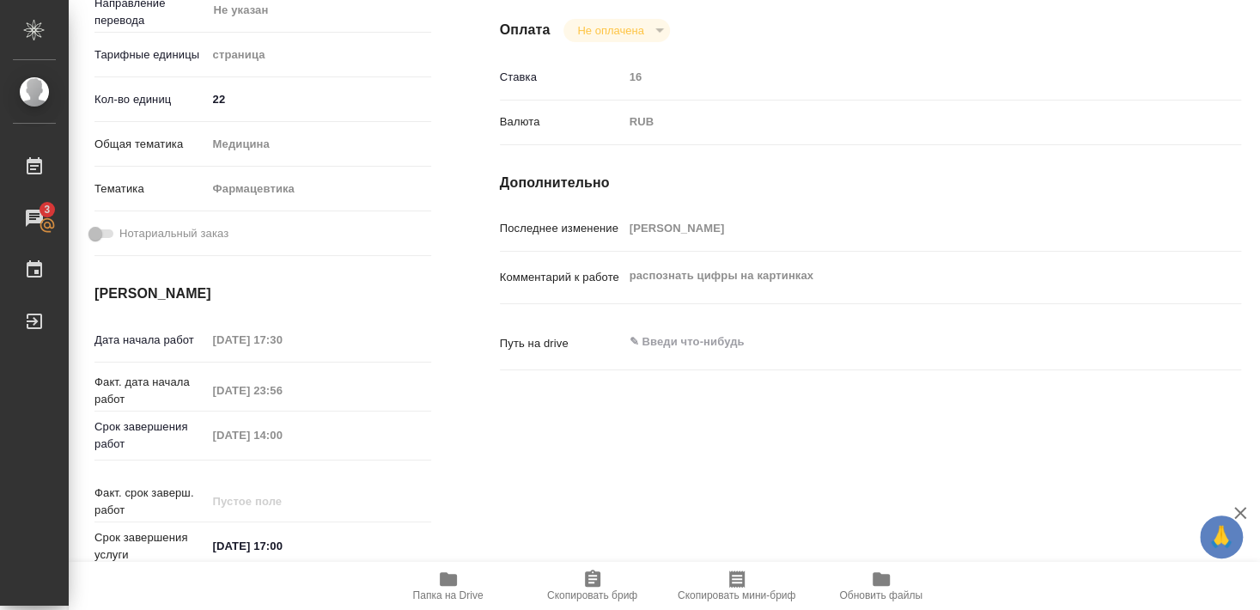
type textarea "x"
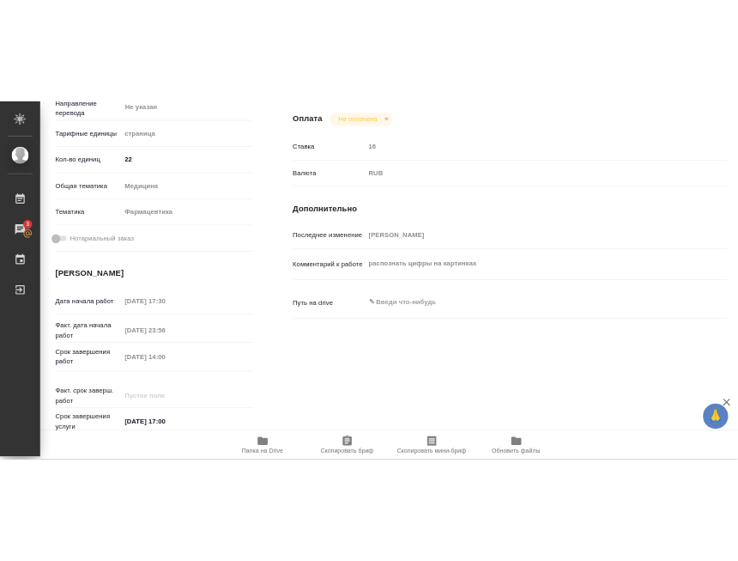
scroll to position [463, 0]
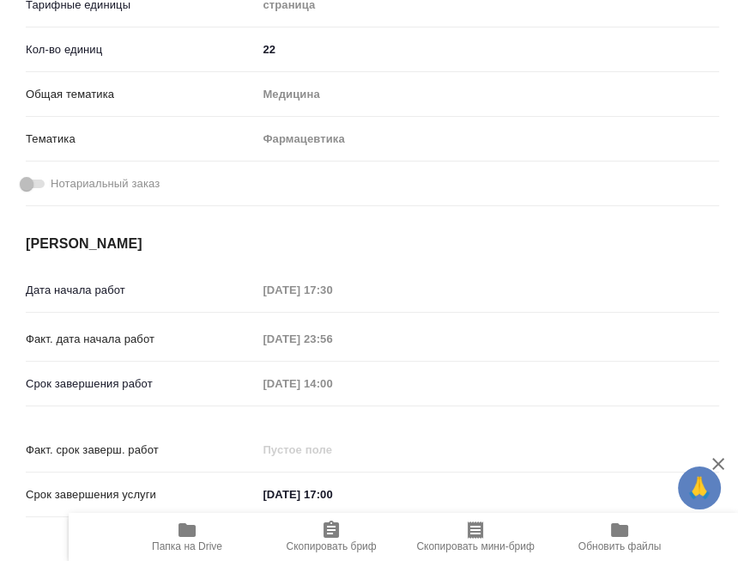
type textarea "x"
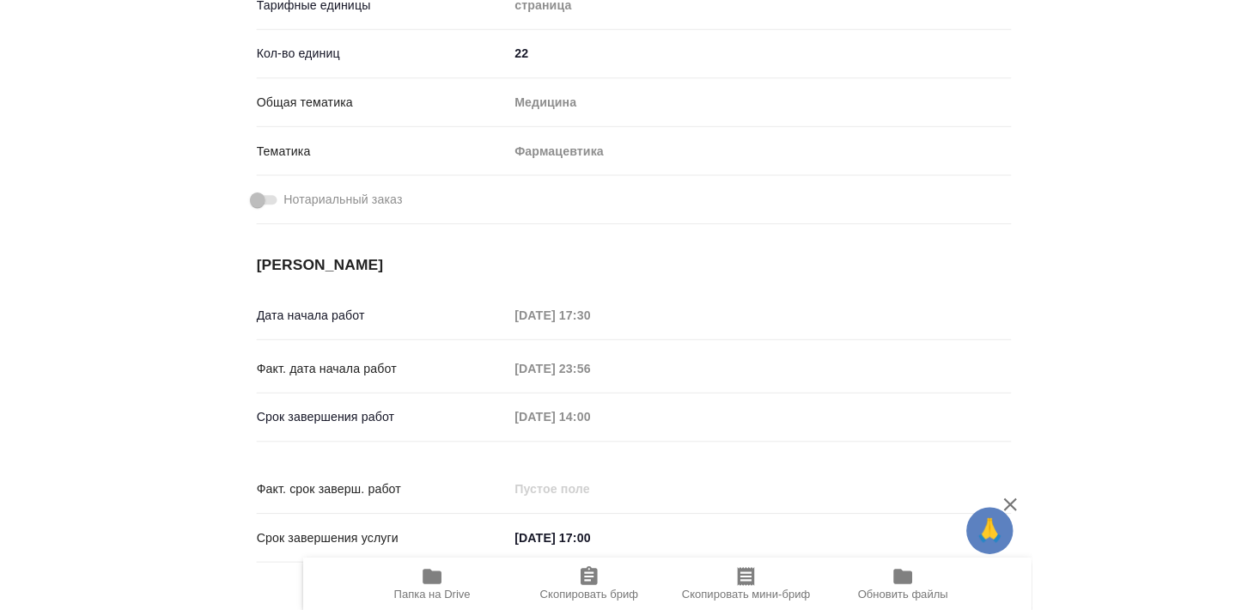
scroll to position [428, 0]
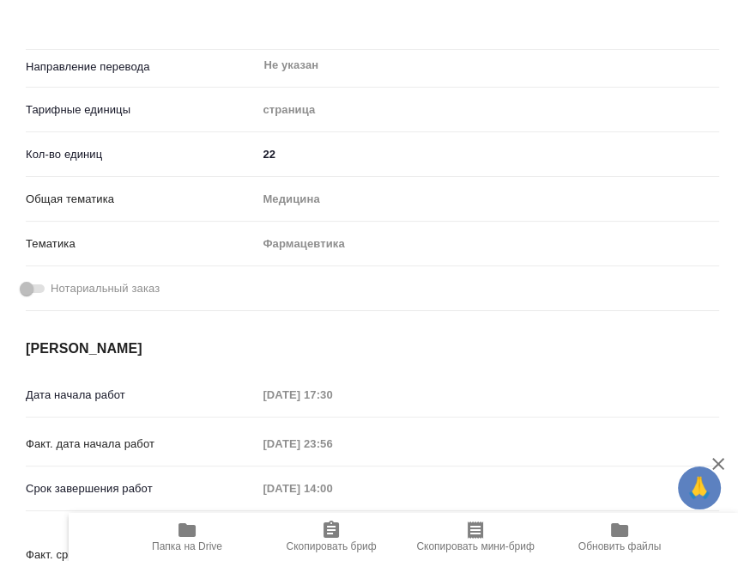
type textarea "x"
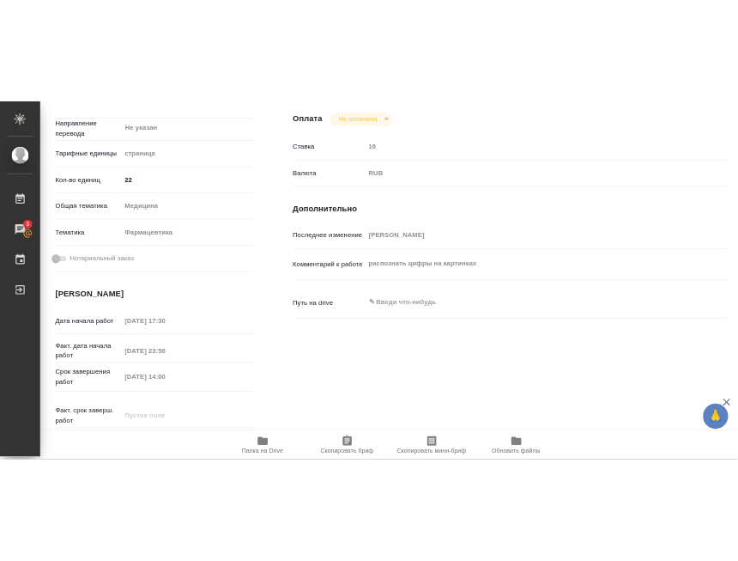
scroll to position [497, 0]
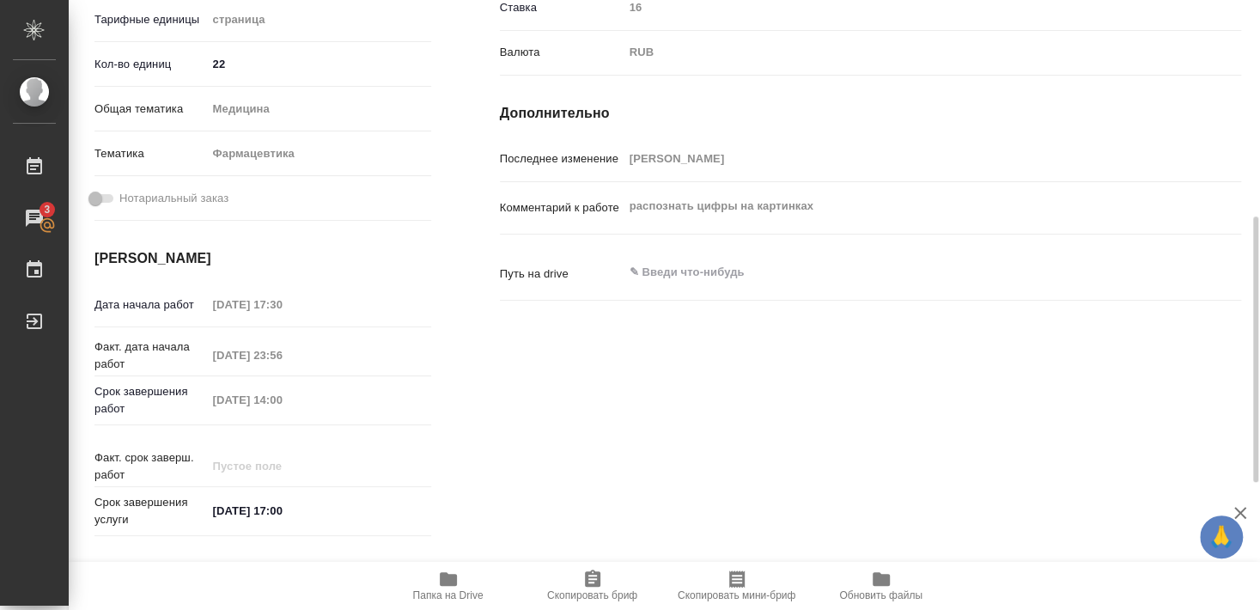
type textarea "x"
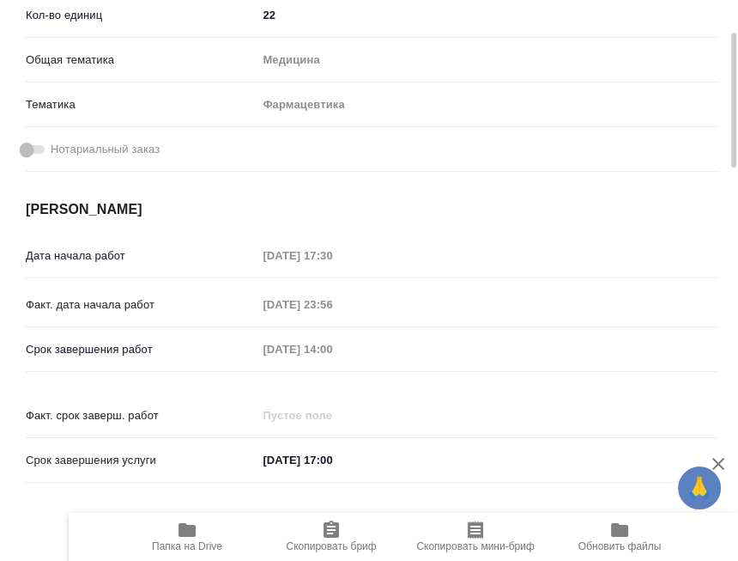
type textarea "x"
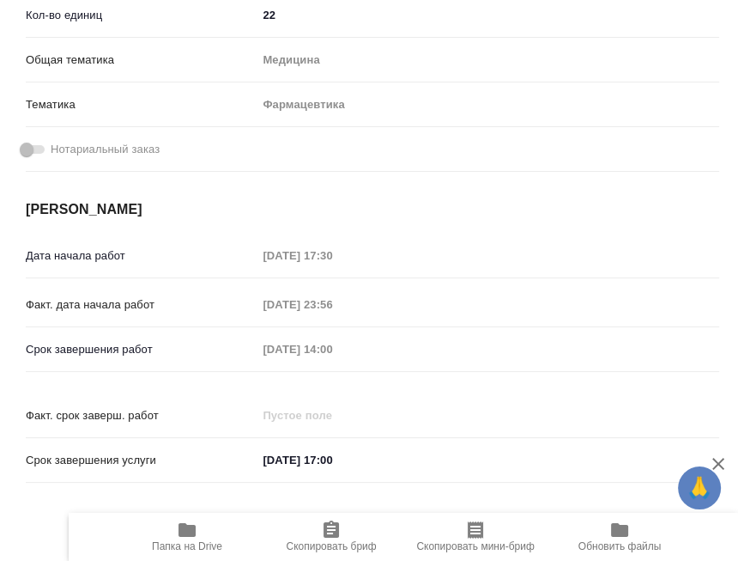
scroll to position [428, 0]
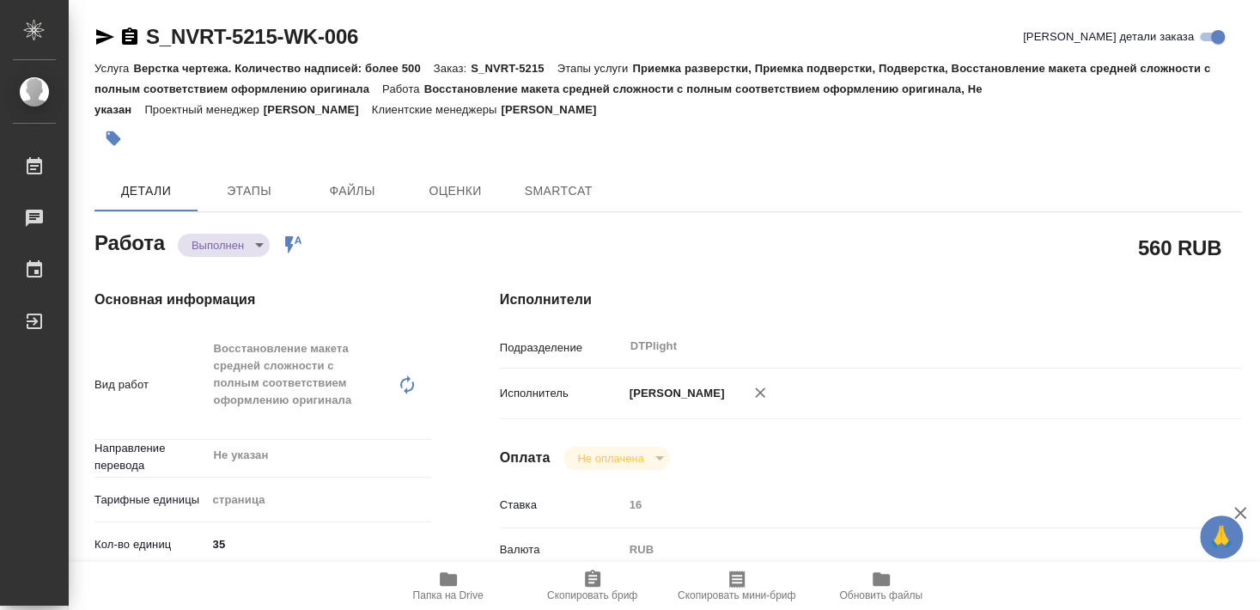
type textarea "x"
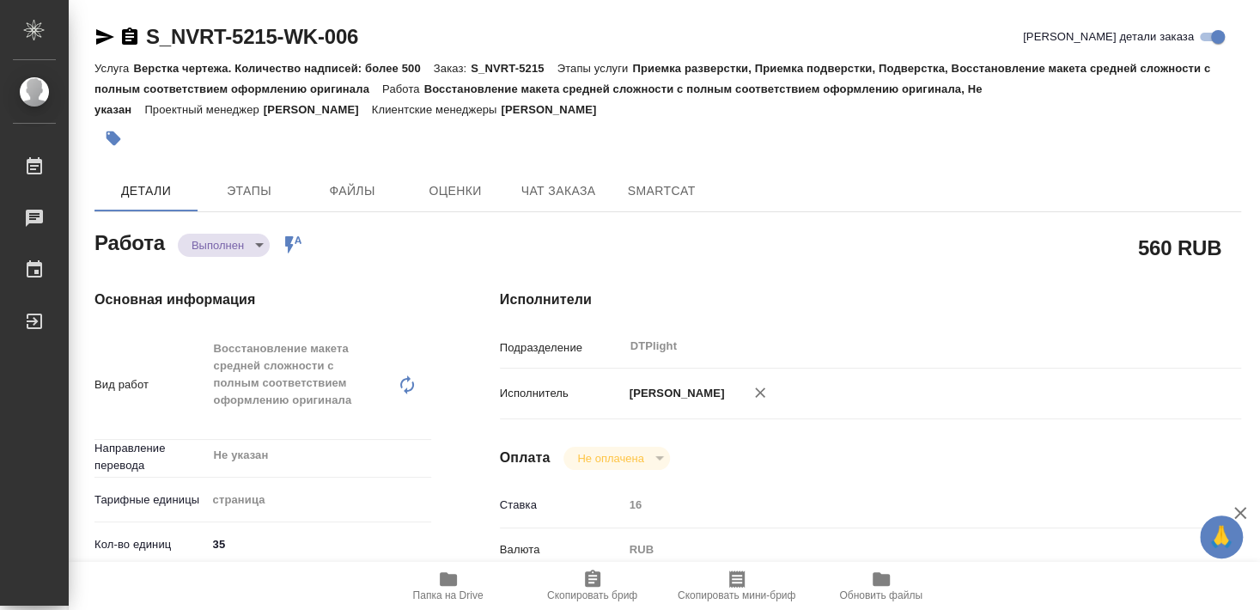
type textarea "x"
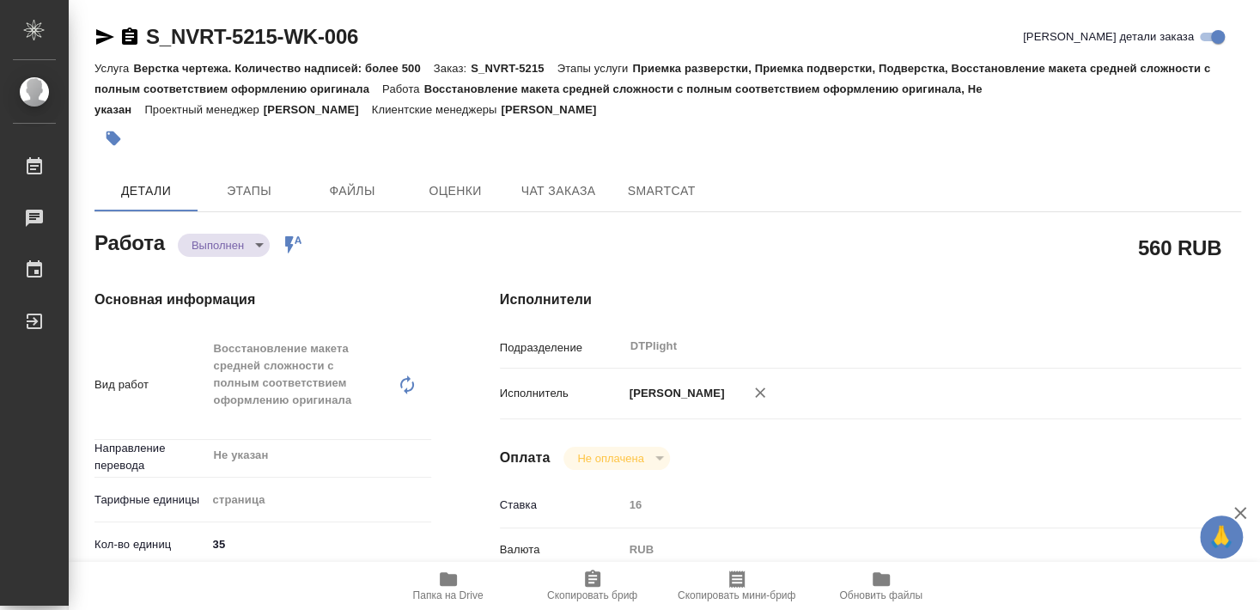
type textarea "x"
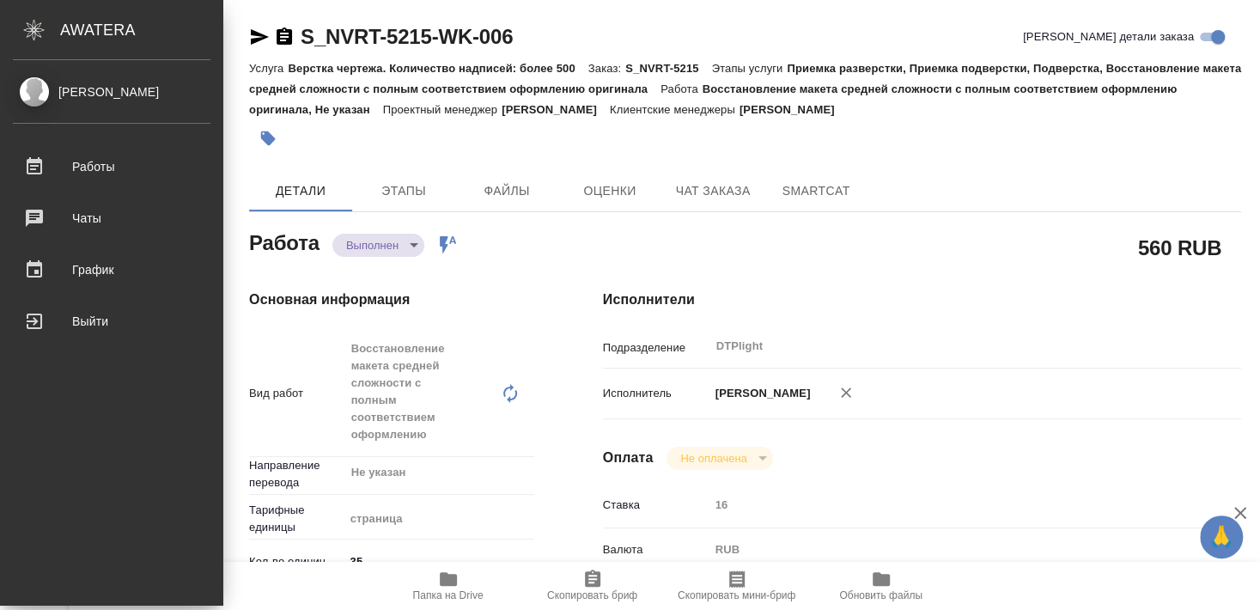
type textarea "x"
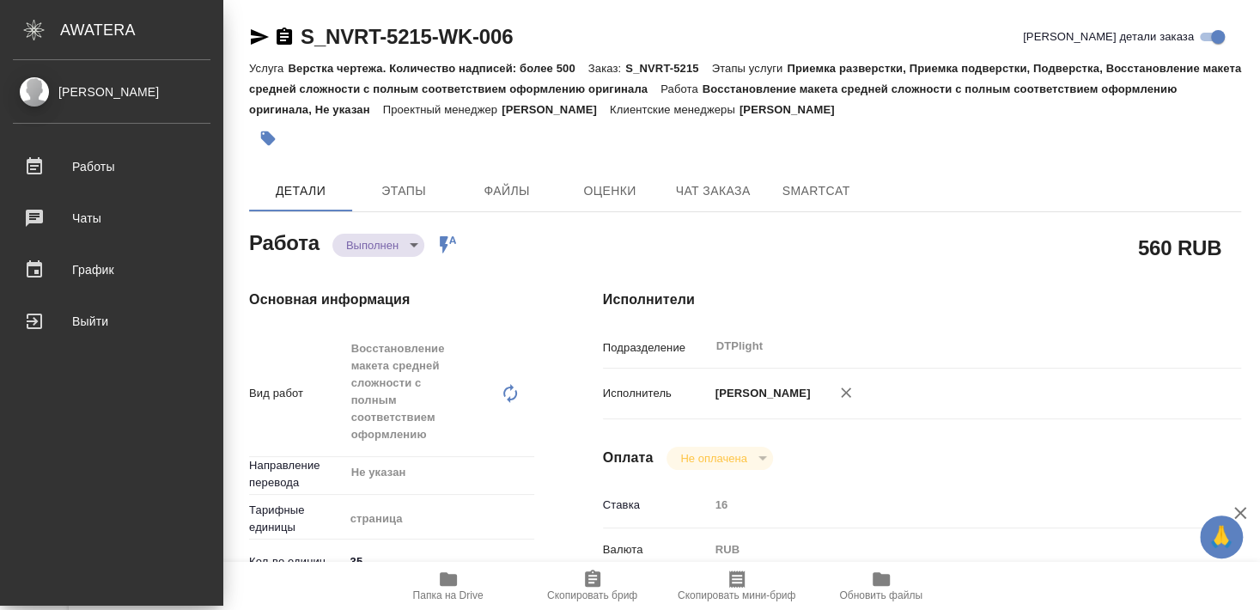
type textarea "x"
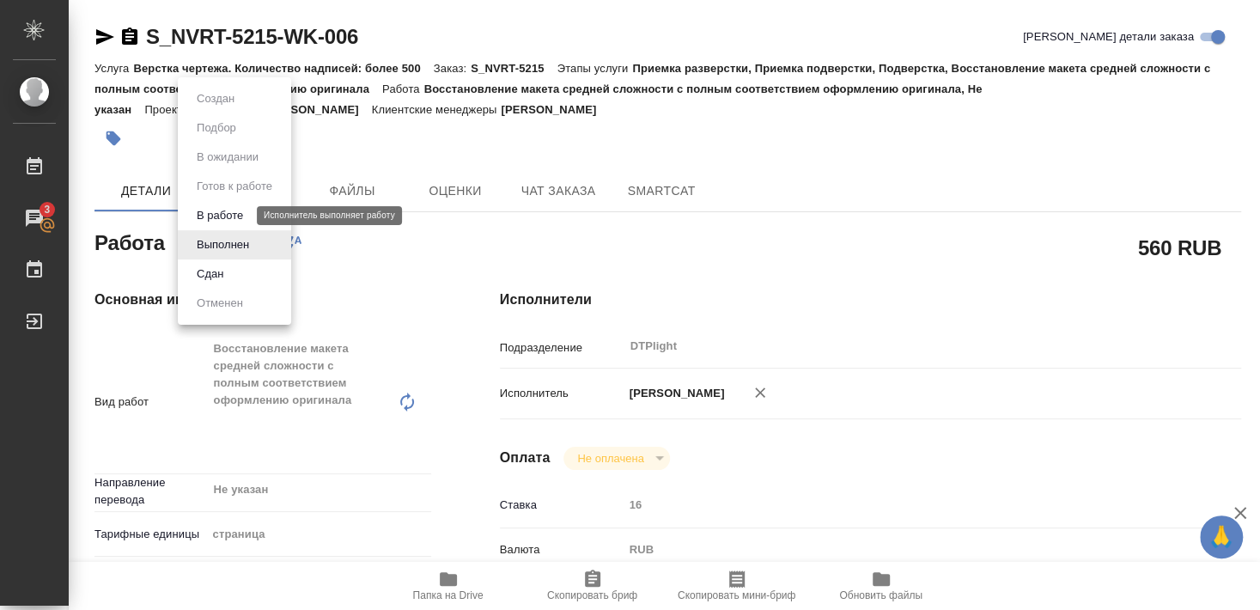
click at [234, 216] on button "В работе" at bounding box center [219, 215] width 57 height 19
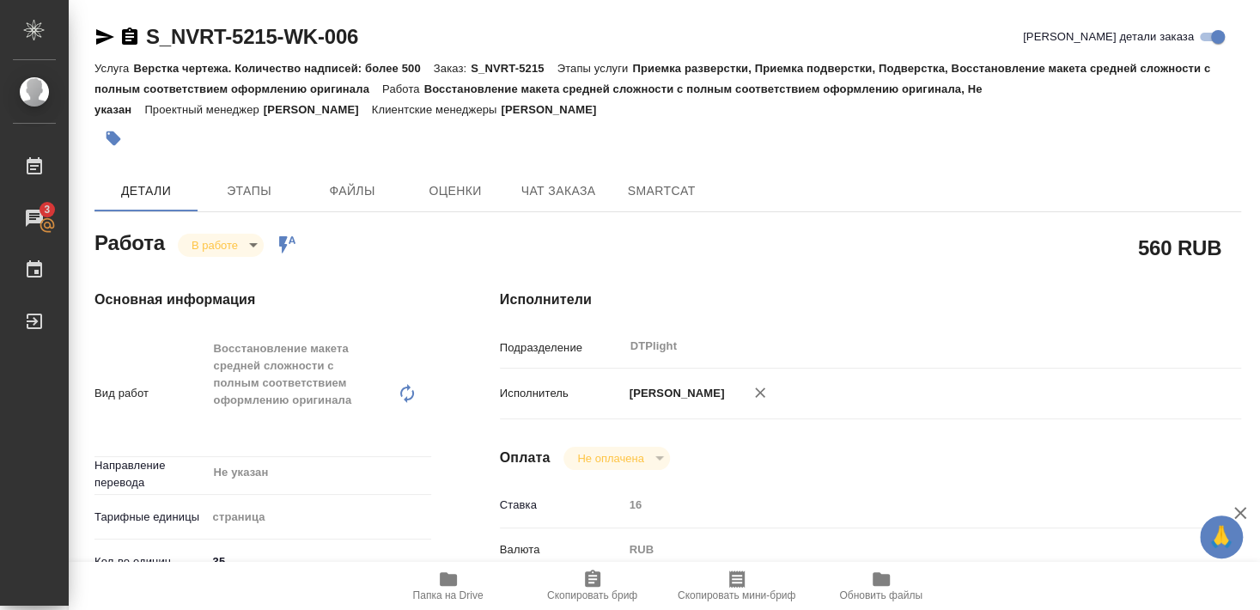
type textarea "x"
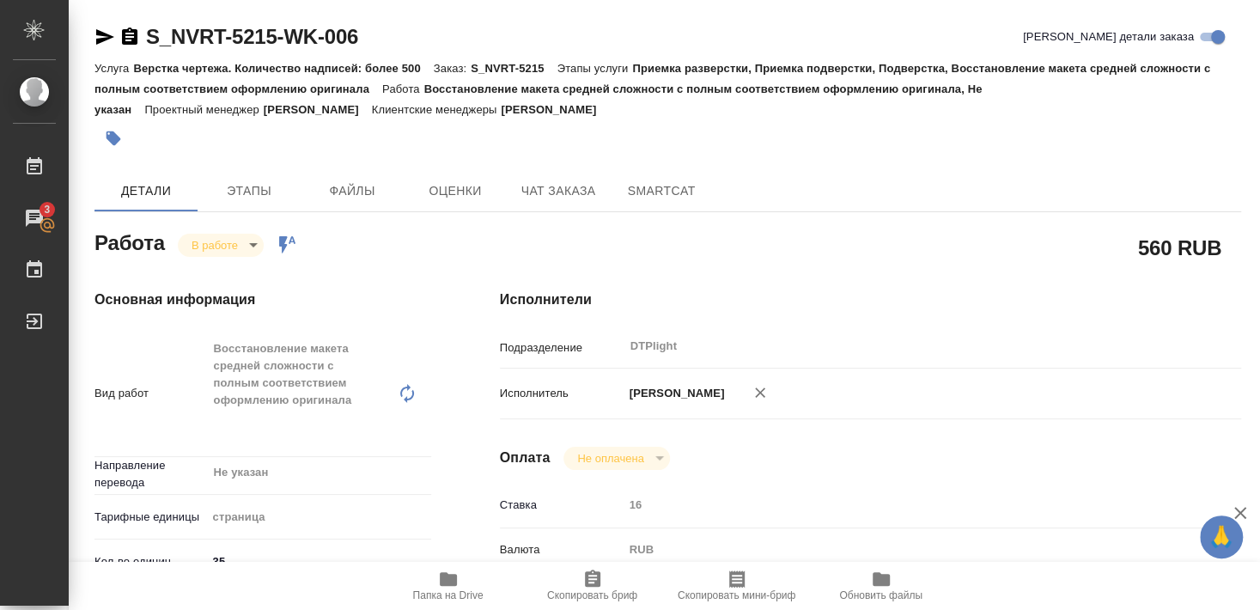
type textarea "x"
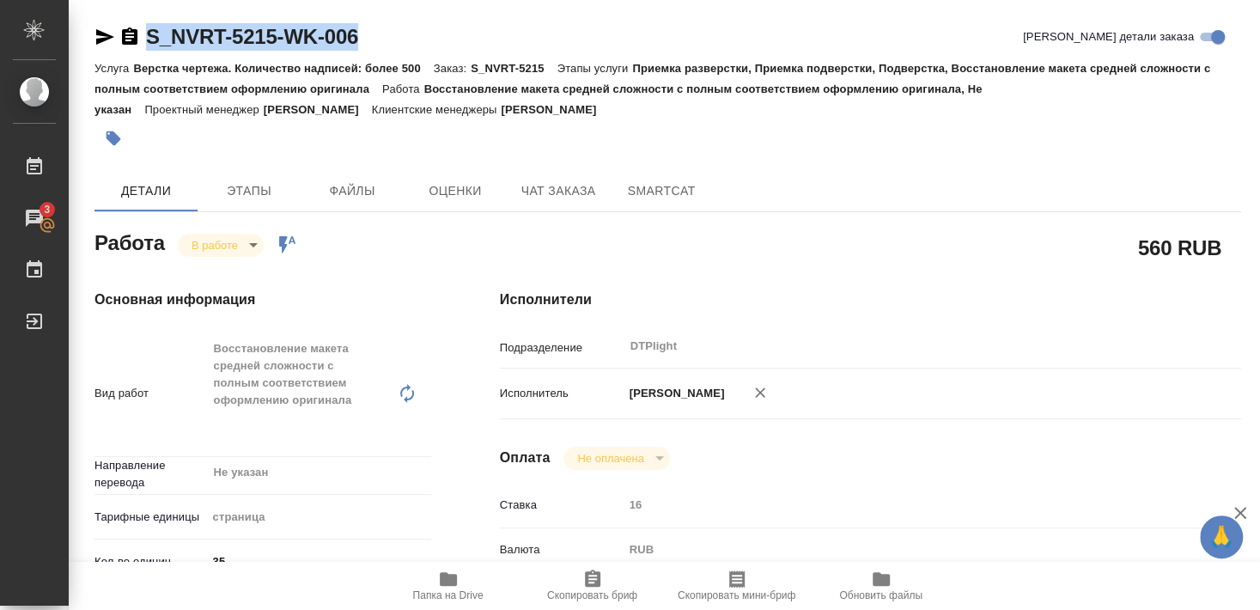
drag, startPoint x: 172, startPoint y: 50, endPoint x: 373, endPoint y: 43, distance: 201.9
click at [373, 48] on div "S_NVRT-5215-WK-006 Кратко детали заказа" at bounding box center [667, 40] width 1146 height 34
copy link "S_NVRT-5215-WK-006"
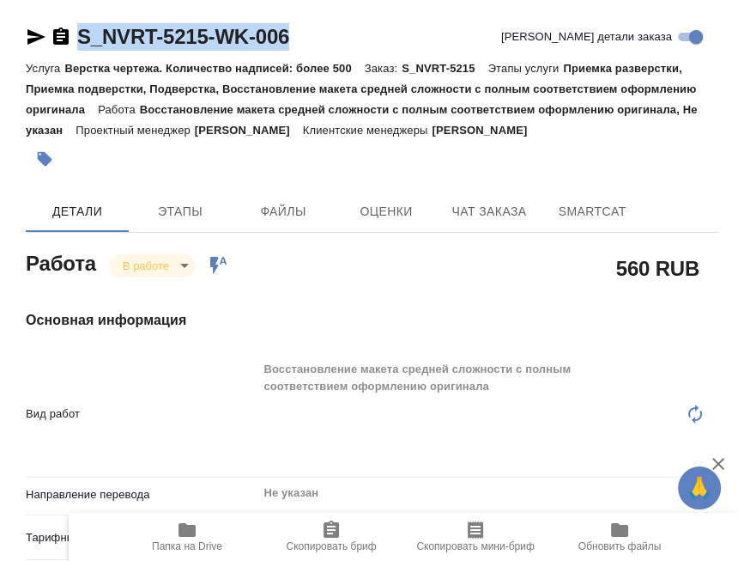
type textarea "x"
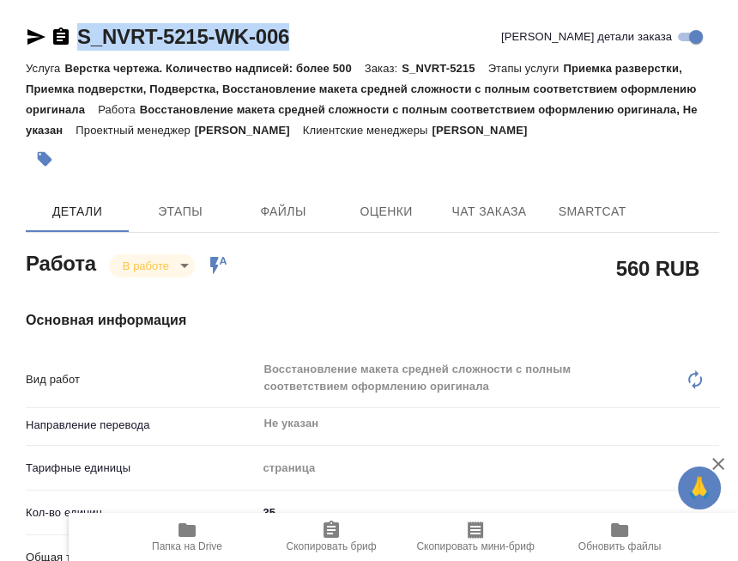
drag, startPoint x: 350, startPoint y: 158, endPoint x: 380, endPoint y: 152, distance: 29.8
click at [351, 158] on div at bounding box center [257, 159] width 463 height 38
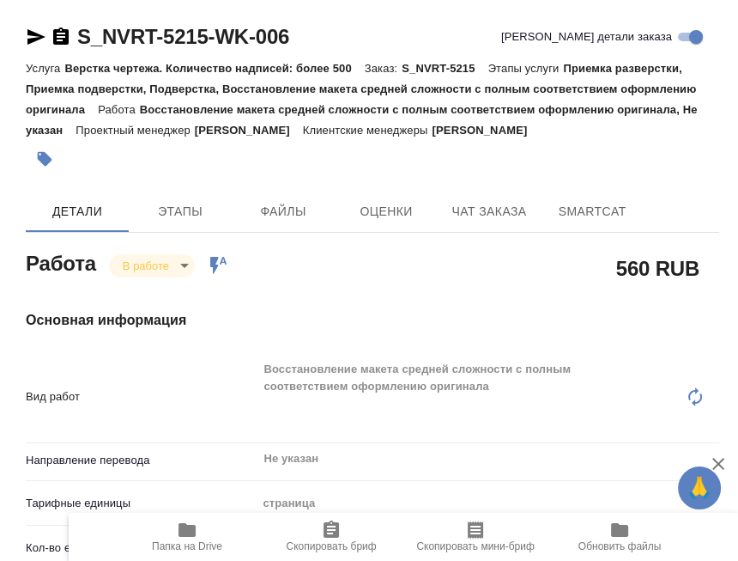
type textarea "x"
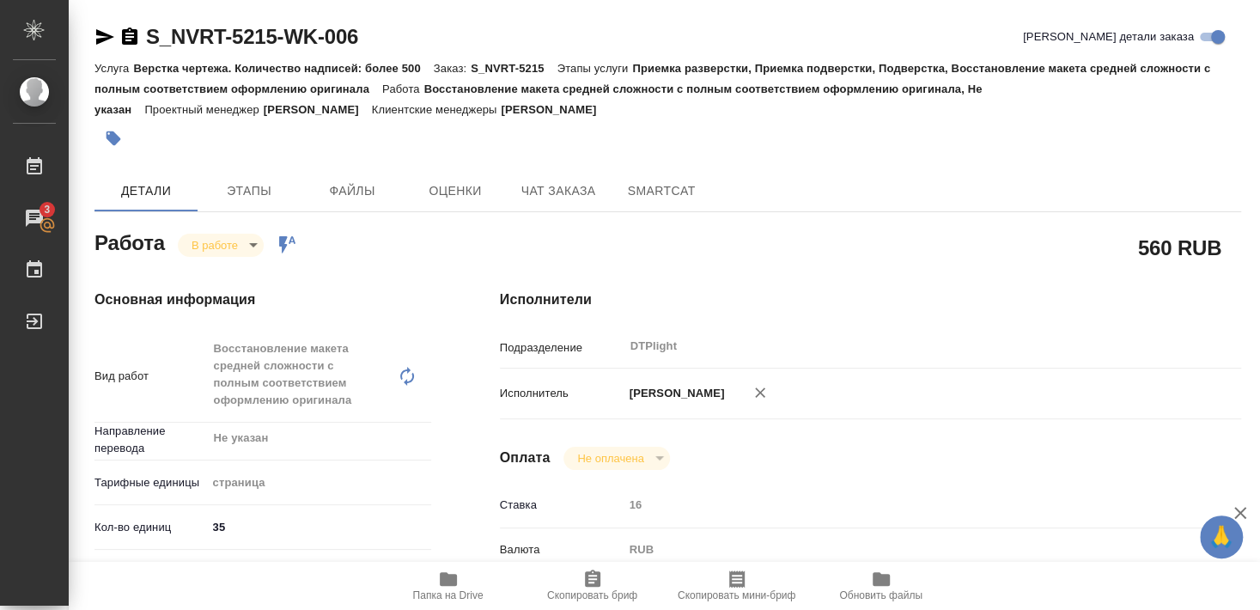
type textarea "x"
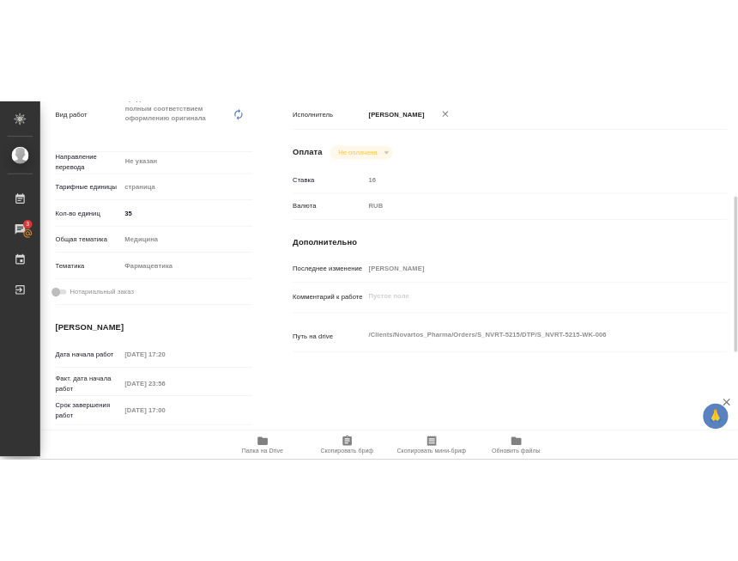
scroll to position [464, 0]
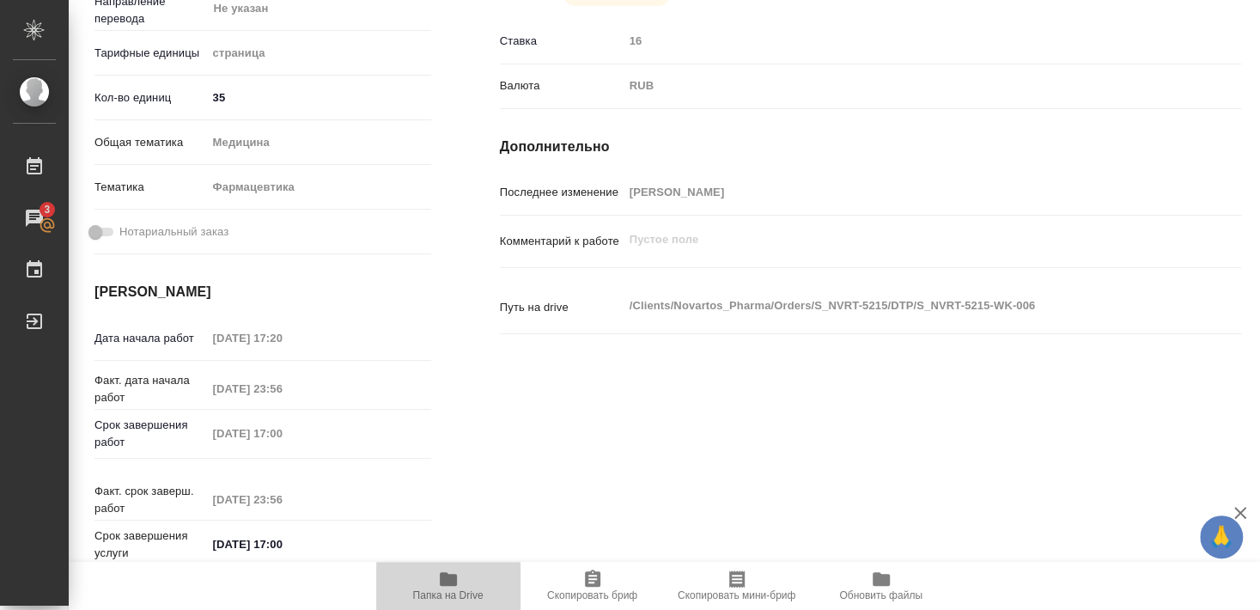
click at [443, 586] on icon "button" at bounding box center [448, 578] width 21 height 21
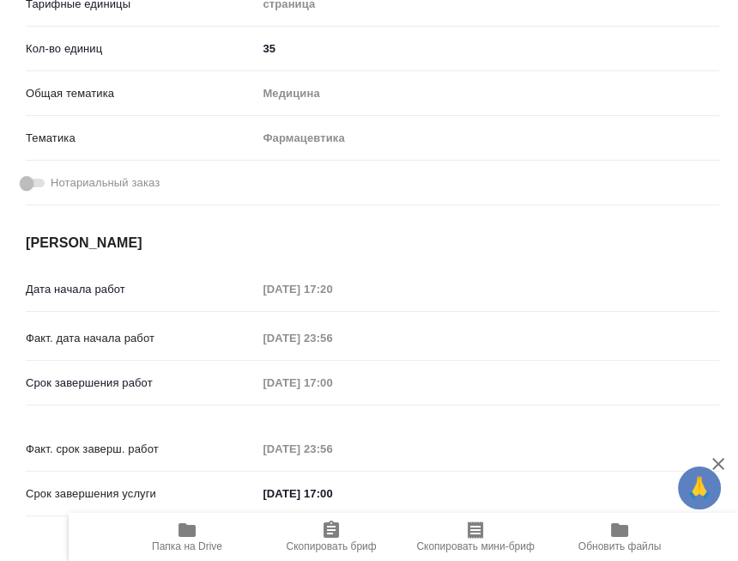
type textarea "x"
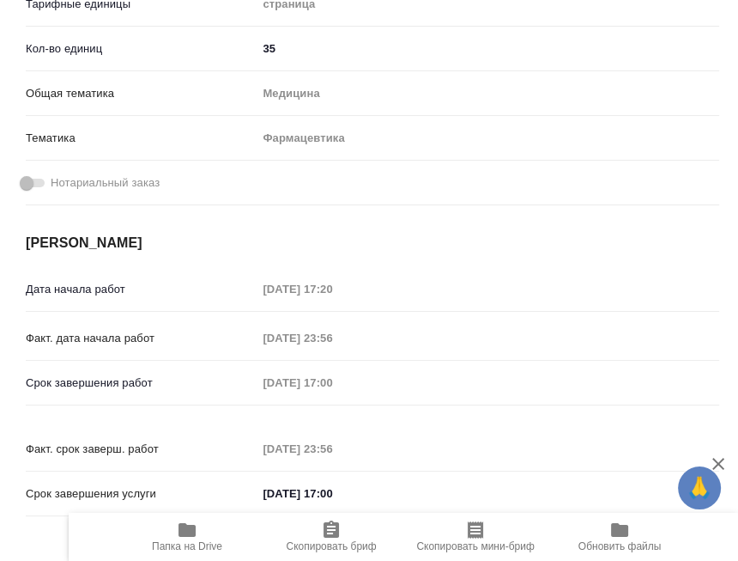
scroll to position [394, 0]
